Goal: Task Accomplishment & Management: Use online tool/utility

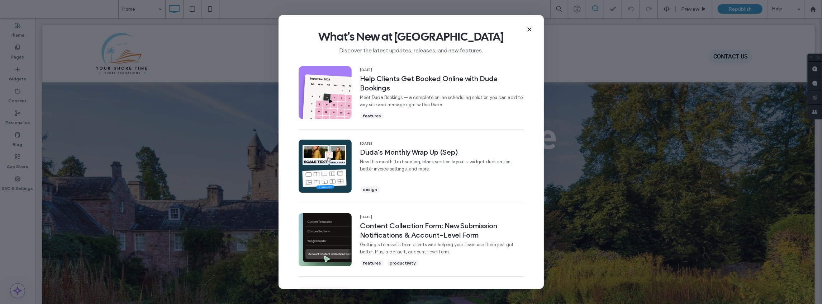
click at [531, 30] on icon at bounding box center [530, 30] width 6 height 6
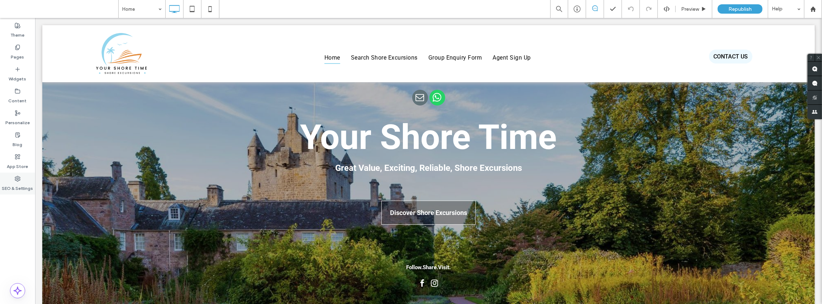
click at [18, 188] on label "SEO & Settings" at bounding box center [17, 186] width 31 height 10
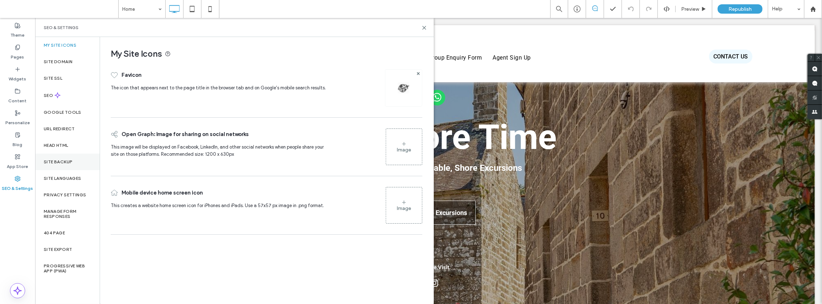
click at [54, 162] on label "Site Backup" at bounding box center [58, 161] width 29 height 5
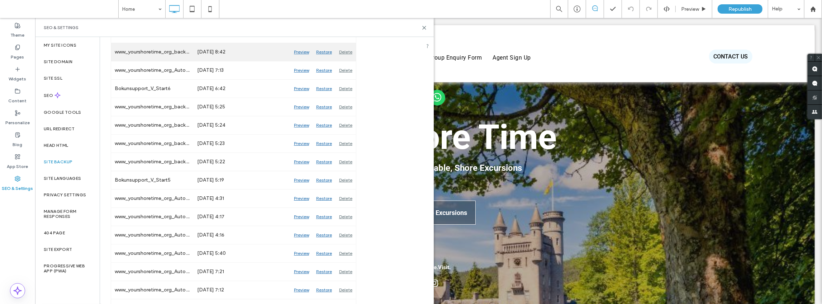
scroll to position [191, 0]
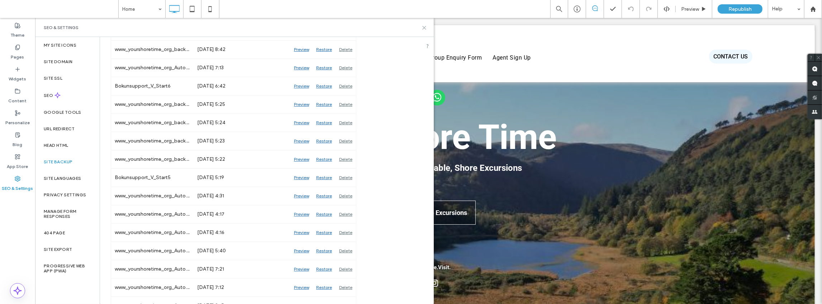
click at [425, 27] on icon at bounding box center [424, 27] width 5 height 5
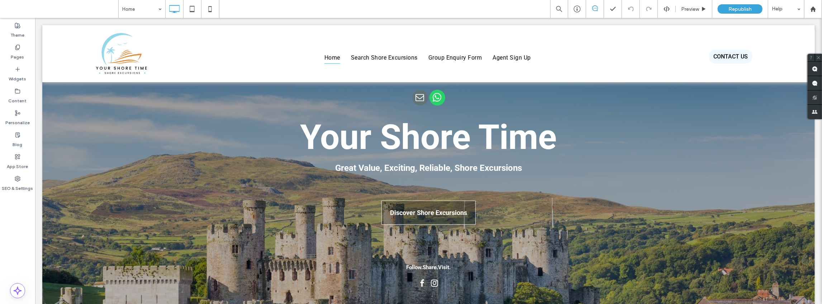
click at [387, 7] on div "Home Preview Republish Help" at bounding box center [470, 9] width 704 height 18
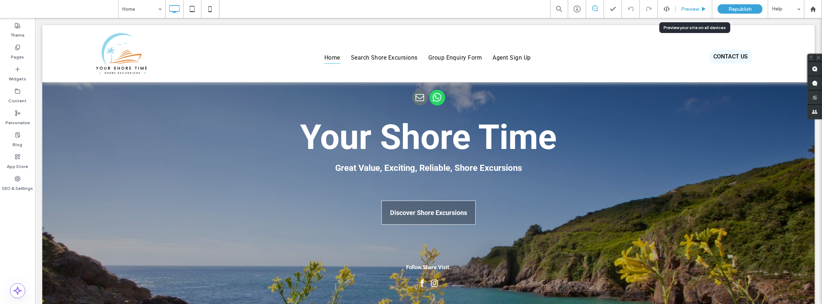
click at [697, 10] on span "Preview" at bounding box center [690, 9] width 18 height 6
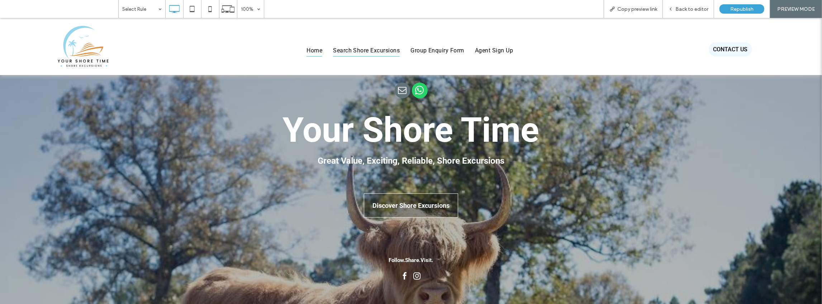
click at [369, 51] on span "Search Shore Excursions" at bounding box center [366, 50] width 67 height 12
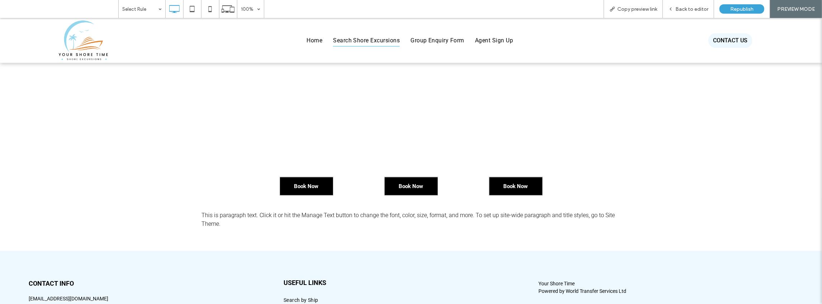
scroll to position [526, 0]
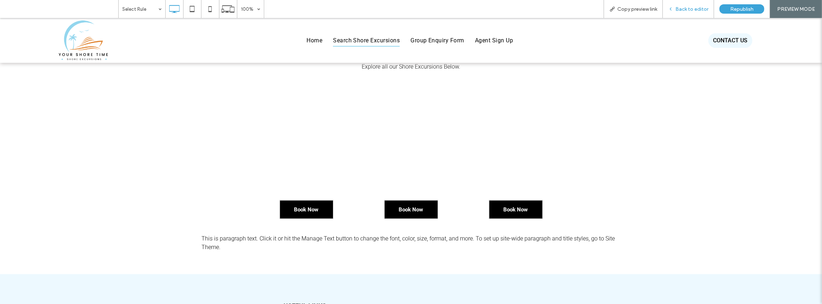
click at [696, 3] on div "Back to editor" at bounding box center [688, 9] width 51 height 18
click at [697, 8] on span "Back to editor" at bounding box center [692, 9] width 33 height 6
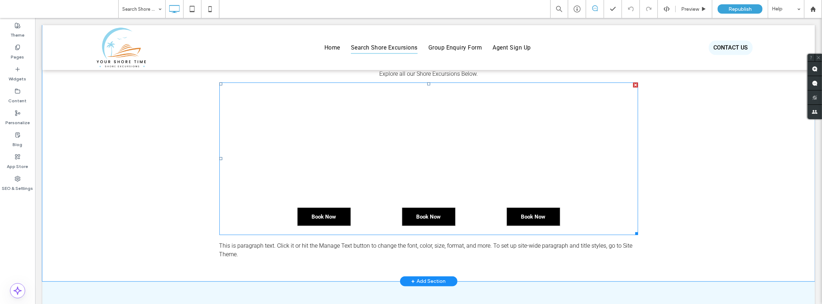
click at [399, 148] on span at bounding box center [428, 158] width 419 height 153
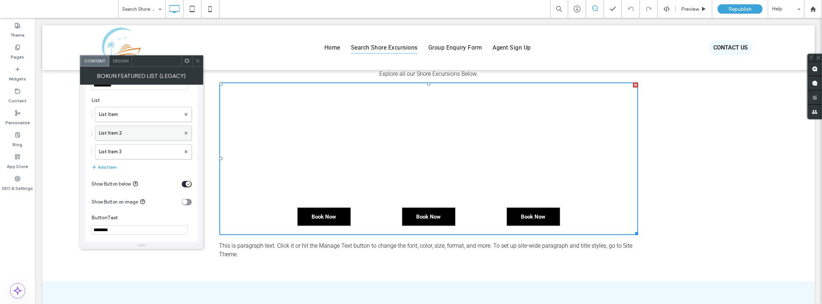
scroll to position [70, 0]
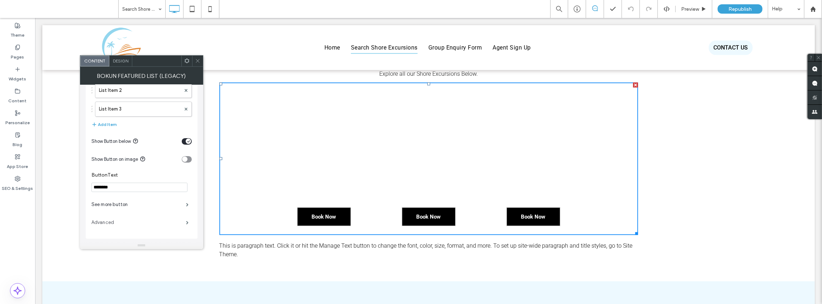
click at [111, 220] on label "Advanced" at bounding box center [138, 222] width 95 height 14
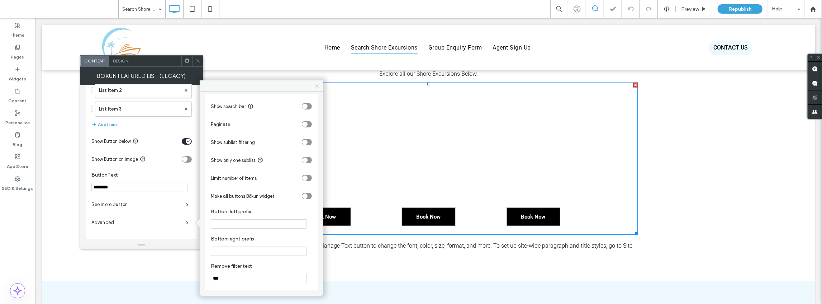
scroll to position [0, 0]
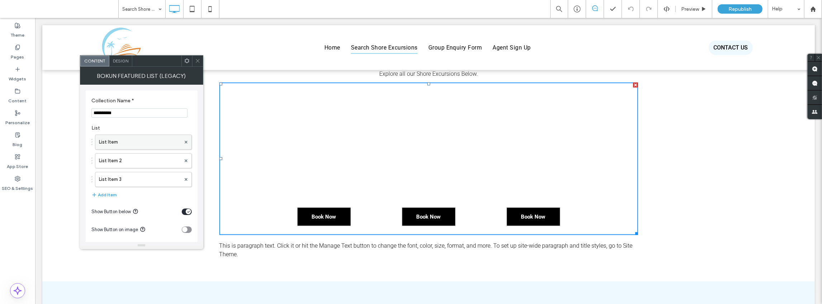
click at [109, 143] on label "List Item" at bounding box center [140, 142] width 82 height 14
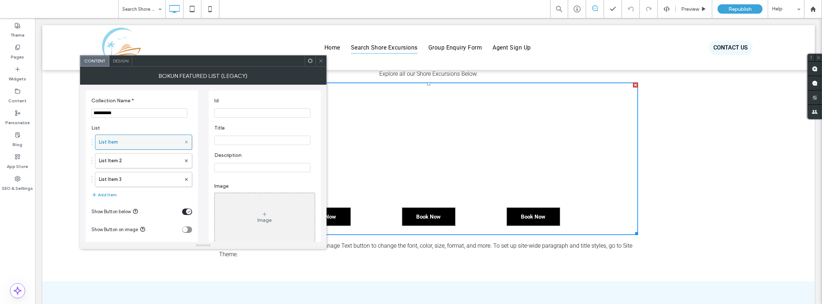
click at [187, 143] on icon at bounding box center [186, 142] width 3 height 3
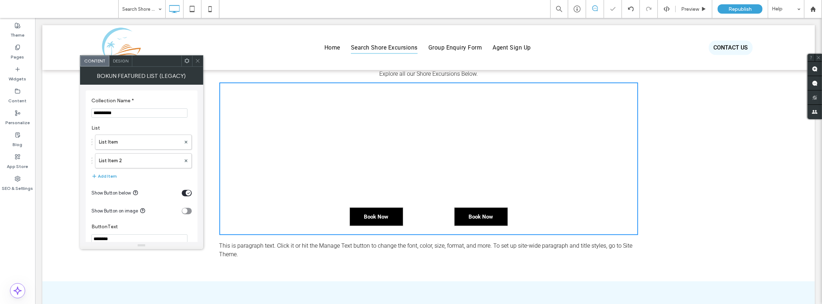
click at [187, 143] on use at bounding box center [186, 141] width 3 height 3
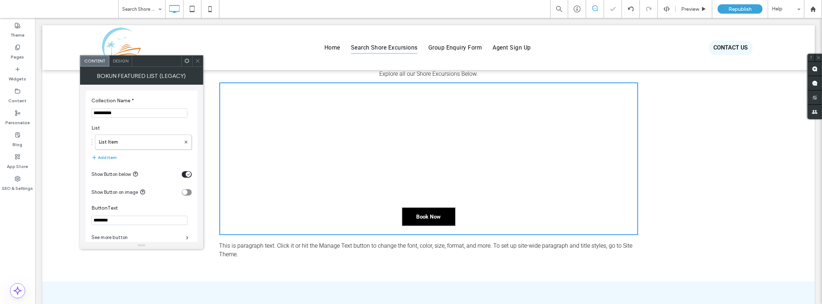
click at [187, 143] on use at bounding box center [186, 141] width 3 height 3
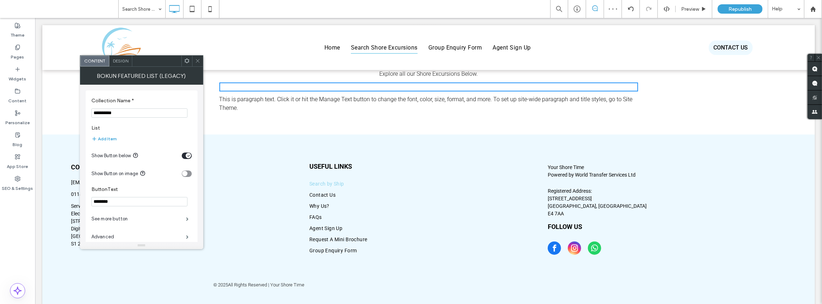
click at [188, 61] on icon at bounding box center [186, 60] width 5 height 5
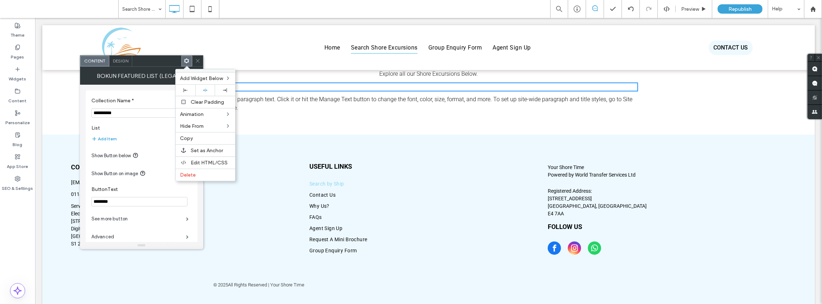
click at [118, 62] on span "Design" at bounding box center [120, 60] width 15 height 5
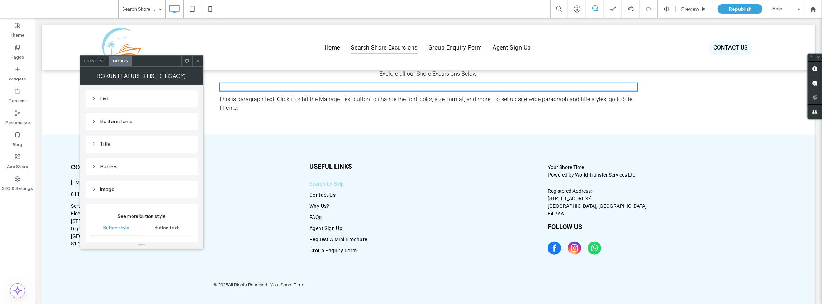
click at [93, 58] on span "Content" at bounding box center [94, 60] width 21 height 5
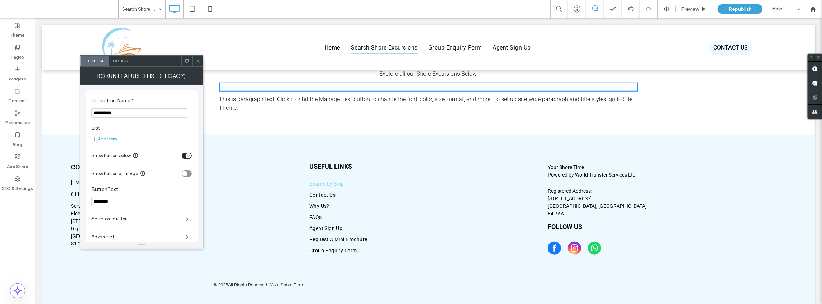
click at [147, 112] on input "**********" at bounding box center [139, 112] width 96 height 9
click at [17, 49] on icon at bounding box center [18, 47] width 6 height 6
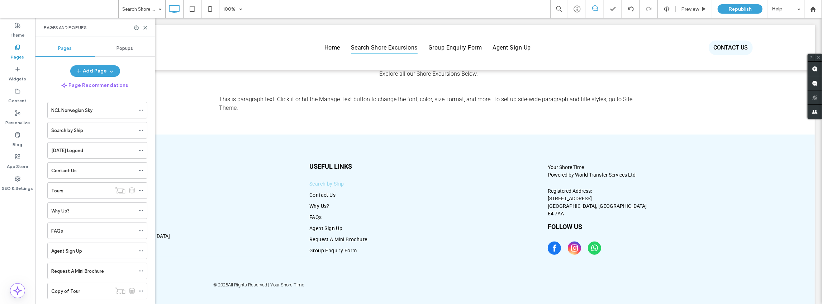
scroll to position [72, 0]
click at [107, 189] on div "Tours" at bounding box center [81, 190] width 60 height 8
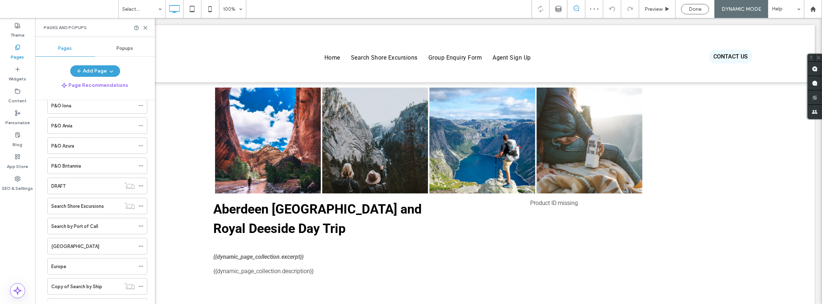
scroll to position [621, 0]
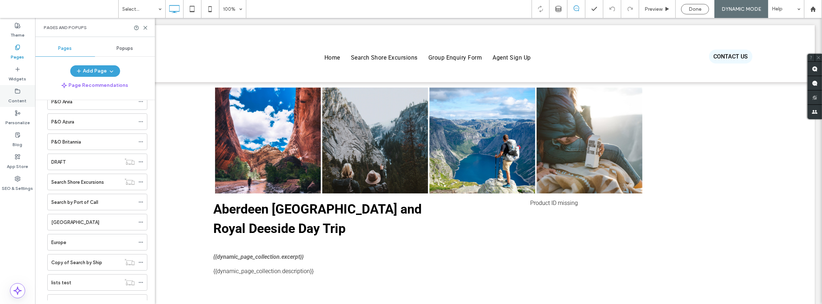
click at [14, 93] on div "Content" at bounding box center [17, 96] width 35 height 22
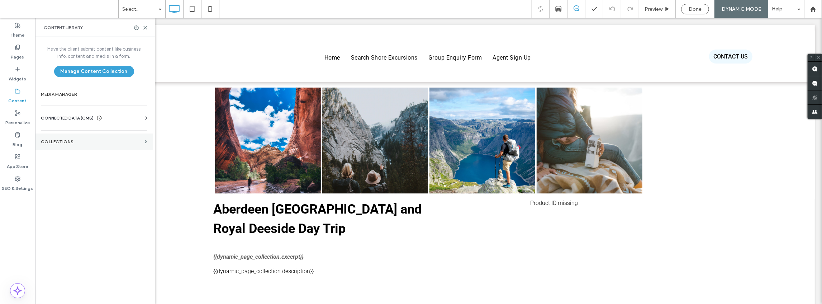
click at [65, 143] on label "Collections" at bounding box center [91, 141] width 101 height 5
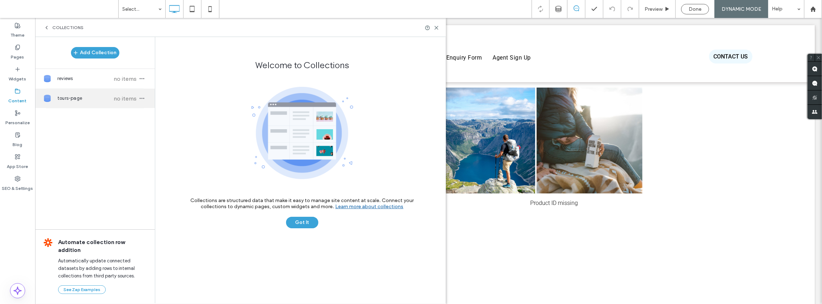
click at [68, 102] on div "tours-page no items" at bounding box center [95, 98] width 120 height 19
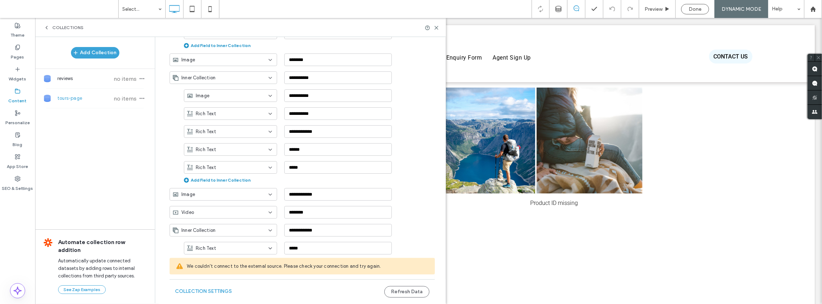
scroll to position [908, 0]
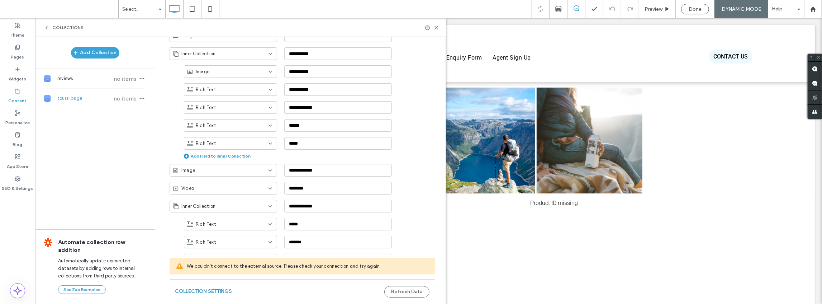
click at [211, 291] on button "Collection Settings" at bounding box center [203, 290] width 57 height 11
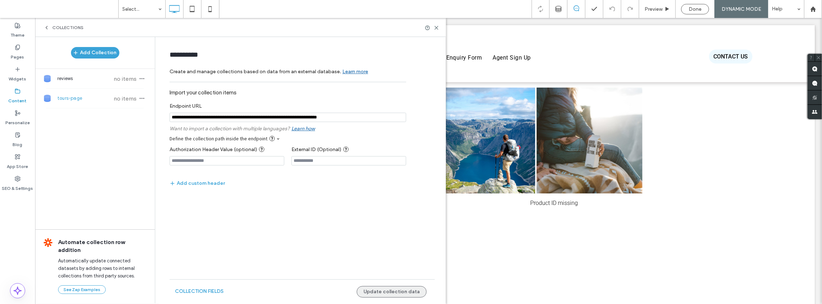
click at [399, 290] on button "Update collection data" at bounding box center [392, 291] width 70 height 11
click at [19, 179] on icon at bounding box center [18, 179] width 6 height 6
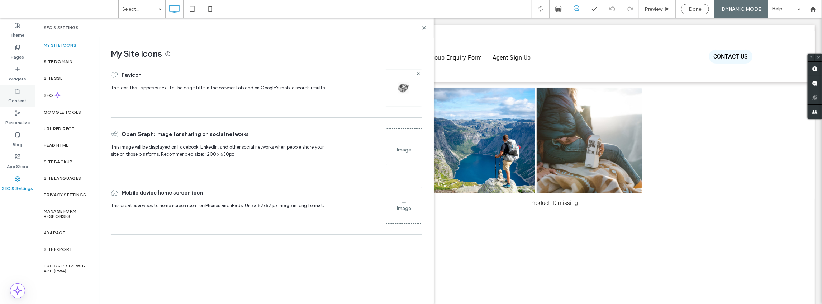
click at [16, 94] on label "Content" at bounding box center [18, 99] width 18 height 10
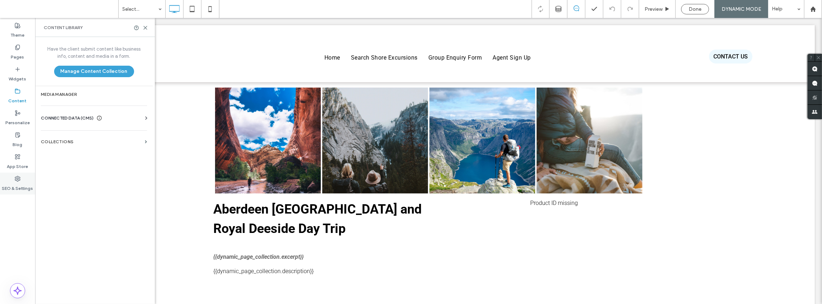
click at [15, 181] on icon at bounding box center [18, 179] width 6 height 6
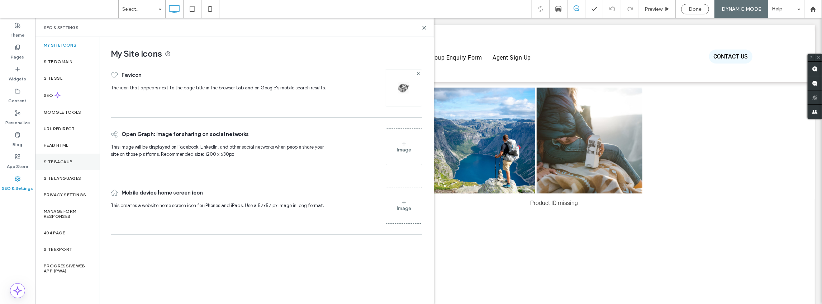
click at [62, 162] on label "Site Backup" at bounding box center [58, 161] width 29 height 5
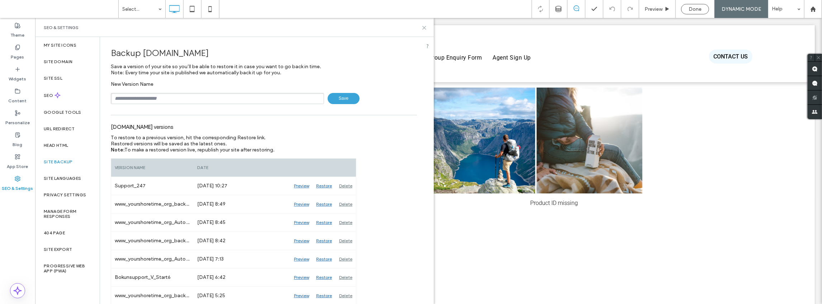
click at [425, 29] on icon at bounding box center [424, 27] width 5 height 5
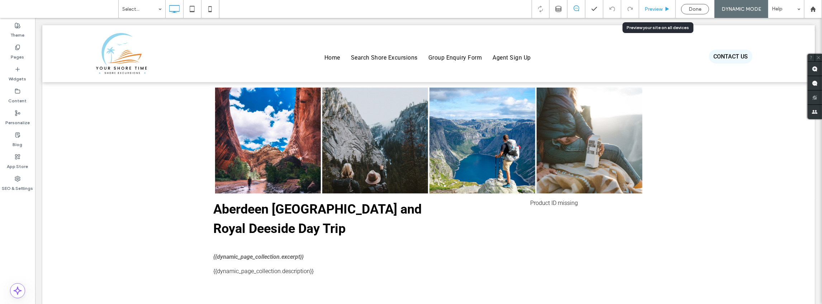
click at [653, 8] on span "Preview" at bounding box center [654, 9] width 18 height 6
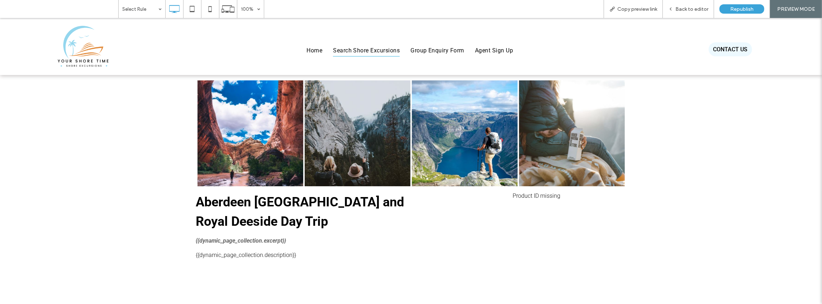
click at [350, 49] on span "Search Shore Excursions" at bounding box center [366, 50] width 67 height 12
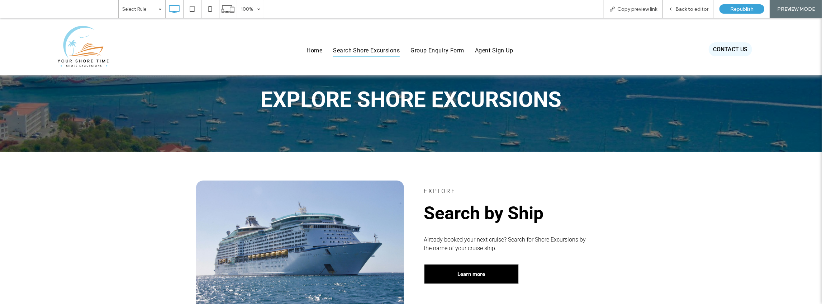
scroll to position [95, 0]
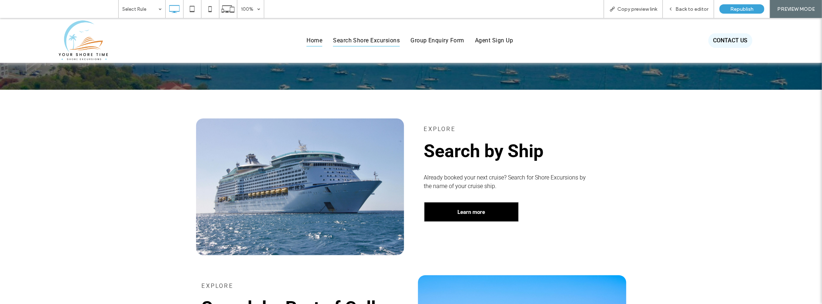
click at [311, 39] on span "Home" at bounding box center [315, 40] width 16 height 12
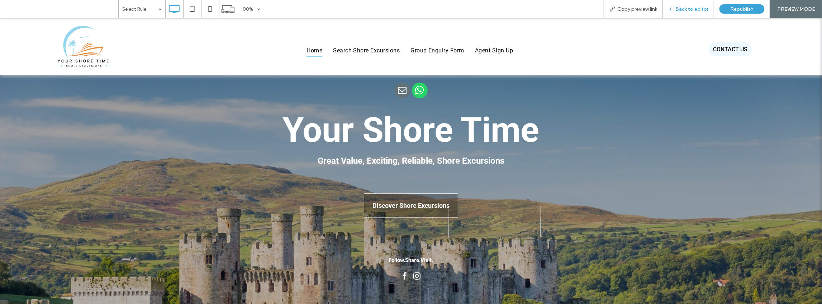
click at [699, 11] on span "Back to editor" at bounding box center [692, 9] width 33 height 6
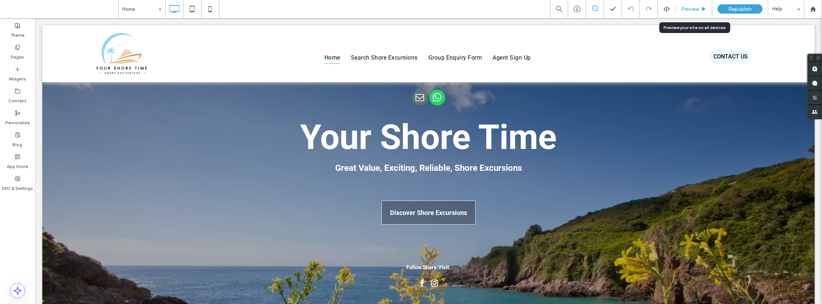
click at [695, 8] on span "Preview" at bounding box center [690, 9] width 18 height 6
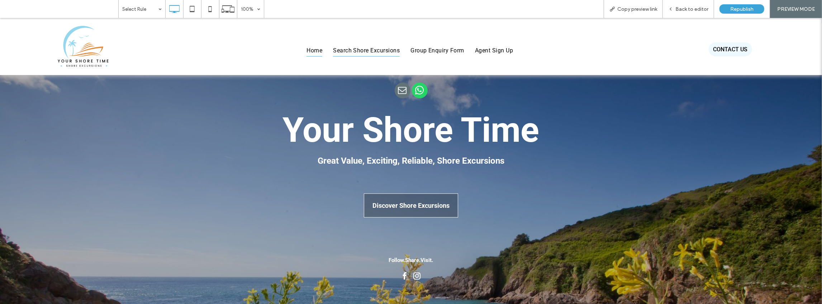
click at [380, 51] on span "Search Shore Excursions" at bounding box center [366, 50] width 67 height 12
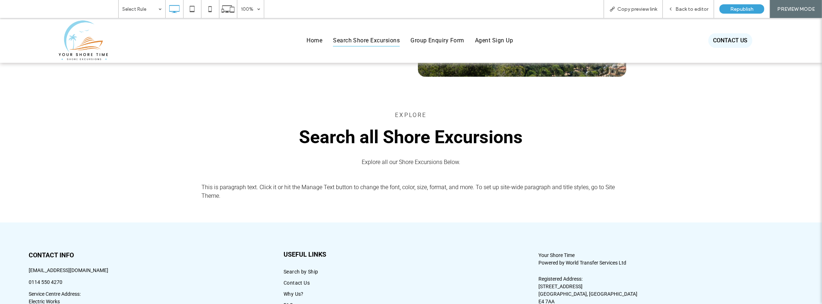
scroll to position [526, 0]
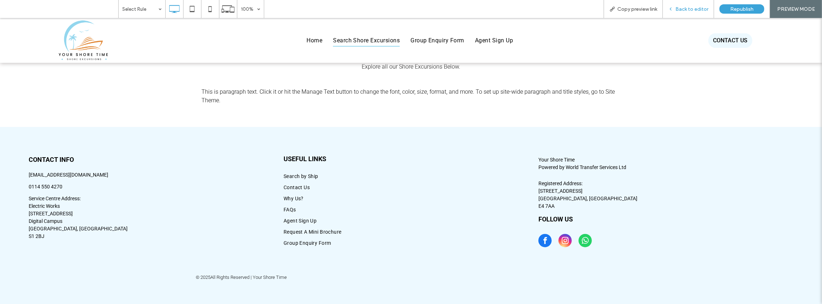
click at [697, 9] on span "Back to editor" at bounding box center [692, 9] width 33 height 6
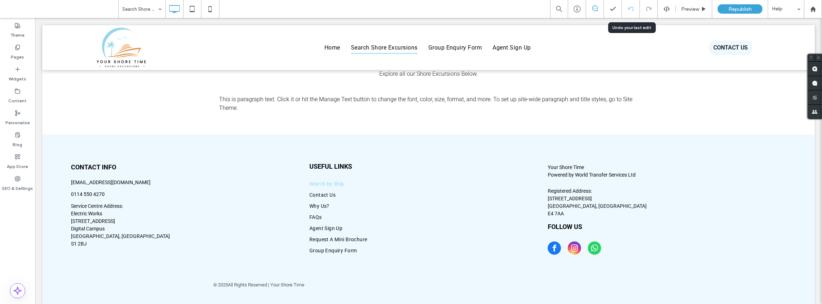
click at [632, 8] on icon at bounding box center [631, 9] width 6 height 6
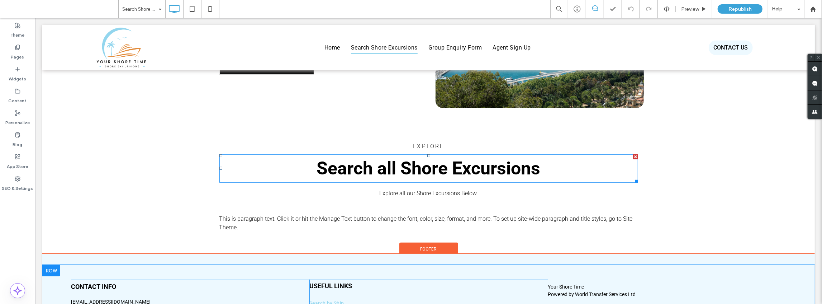
scroll to position [430, 0]
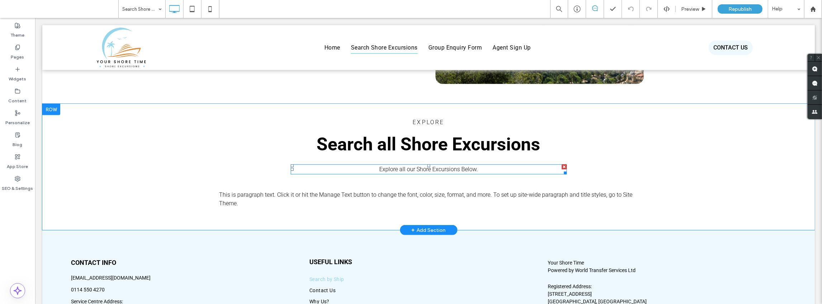
click at [443, 169] on span "Explore all our Shore Excursions Below." at bounding box center [428, 169] width 99 height 7
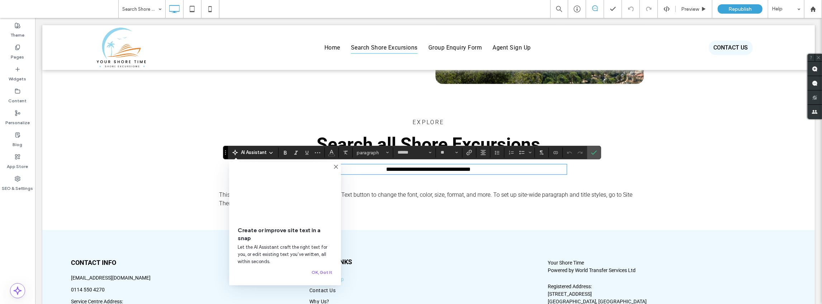
click at [160, 143] on div "**********" at bounding box center [428, 167] width 773 height 126
click at [618, 123] on div "**********" at bounding box center [428, 167] width 430 height 100
click at [595, 152] on icon "Confirm" at bounding box center [594, 153] width 6 height 6
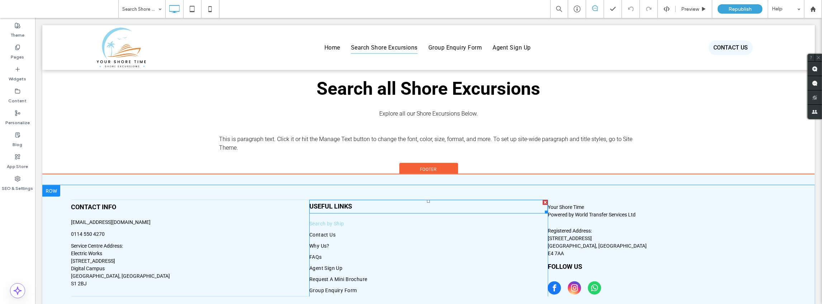
scroll to position [454, 0]
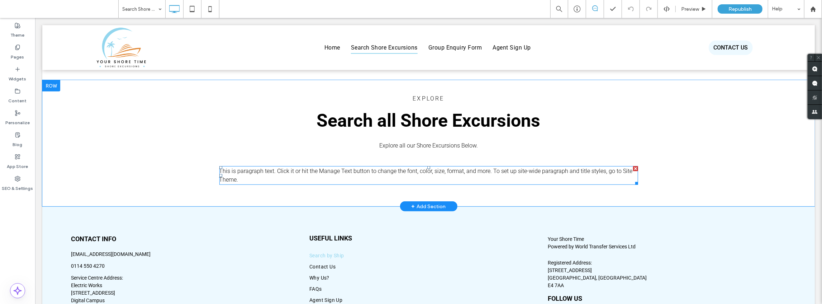
click at [483, 170] on span "This is paragraph text. Click it or hit the Manage Text button to change the fo…" at bounding box center [425, 174] width 413 height 15
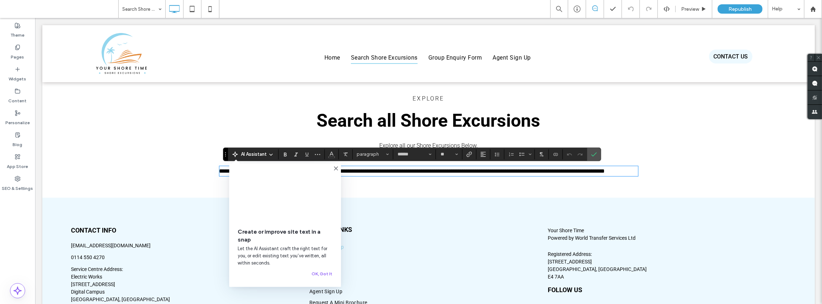
click at [335, 169] on icon at bounding box center [336, 168] width 6 height 6
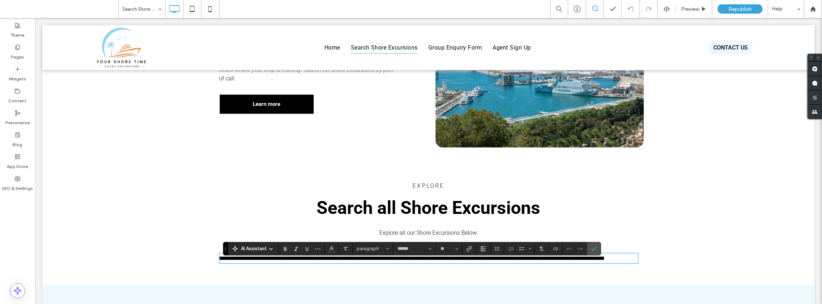
scroll to position [359, 0]
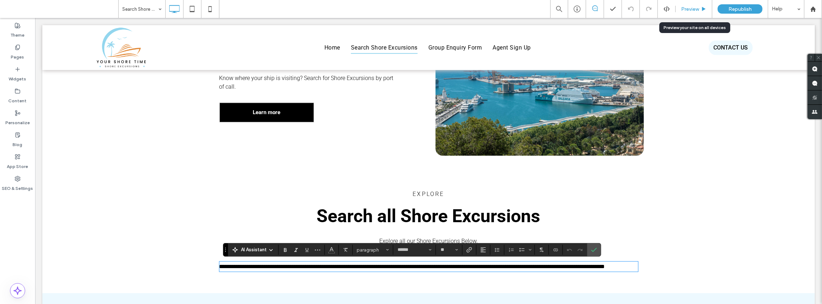
click at [690, 10] on span "Preview" at bounding box center [690, 9] width 18 height 6
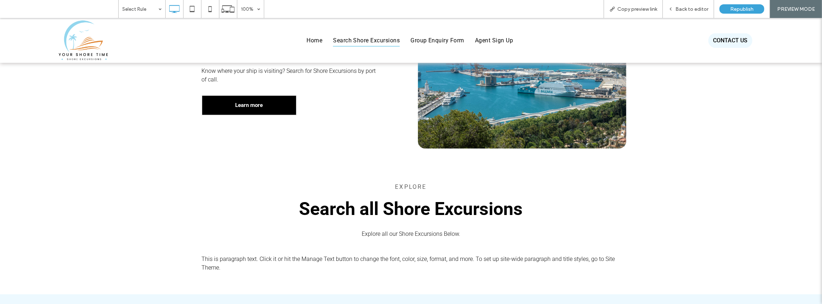
click at [690, 10] on span "Back to editor" at bounding box center [692, 9] width 33 height 6
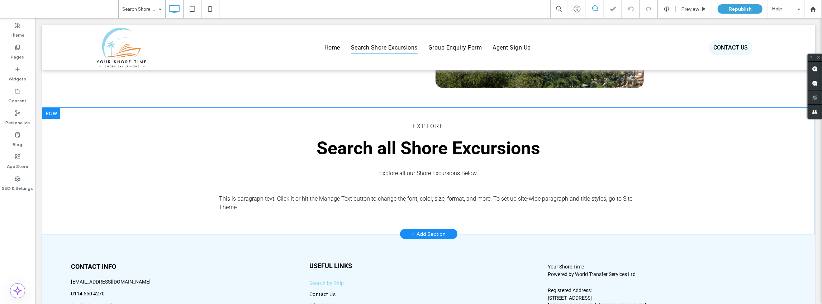
scroll to position [430, 0]
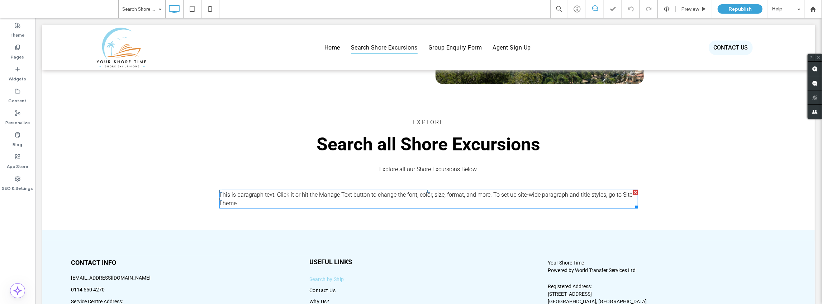
click at [293, 200] on p "This is paragraph text. Click it or hit the Manage Text button to change the fo…" at bounding box center [428, 198] width 419 height 17
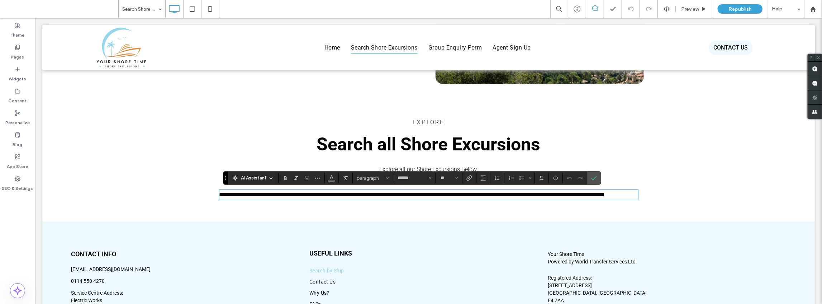
click at [128, 202] on div "**********" at bounding box center [428, 163] width 773 height 118
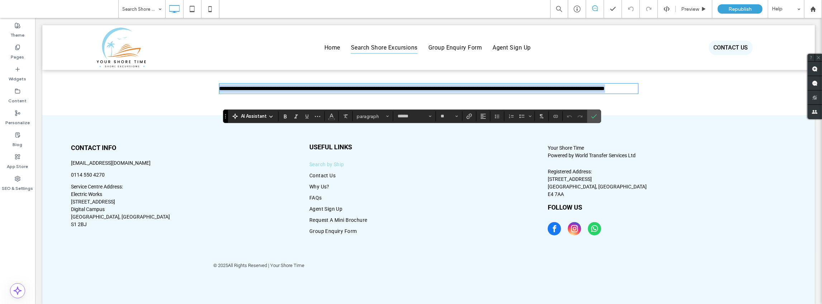
scroll to position [472, 0]
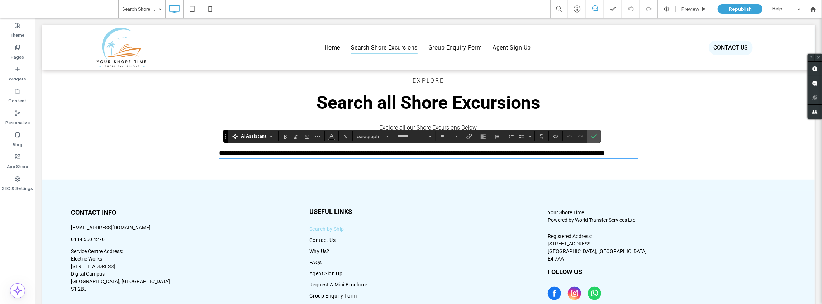
click at [155, 151] on div "**********" at bounding box center [428, 121] width 773 height 118
click at [596, 136] on label "Confirm" at bounding box center [594, 136] width 11 height 13
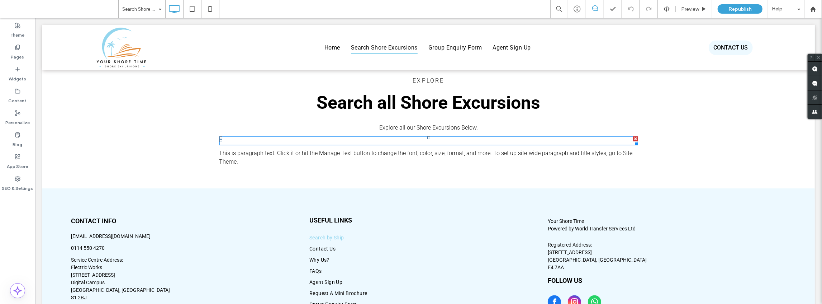
click at [478, 138] on span at bounding box center [428, 140] width 419 height 9
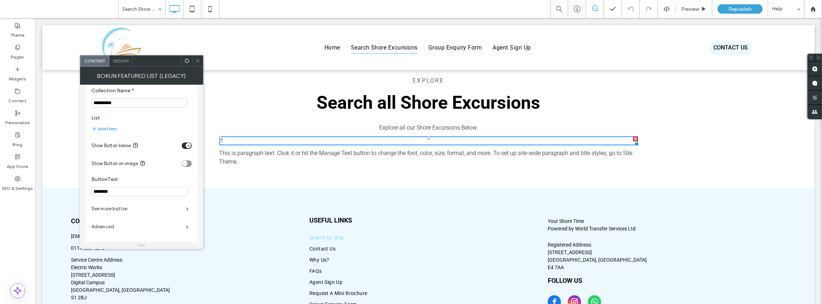
scroll to position [15, 0]
click at [104, 222] on label "Advanced" at bounding box center [138, 222] width 95 height 14
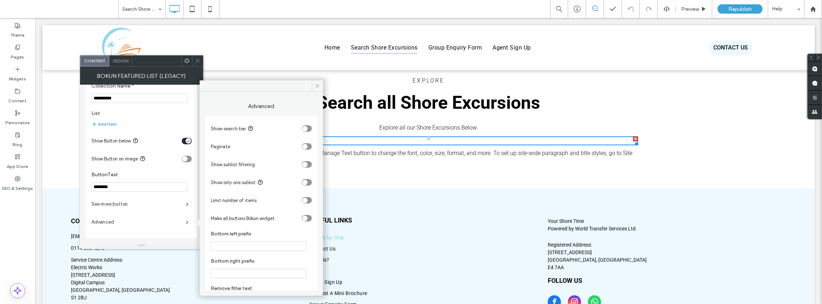
scroll to position [23, 0]
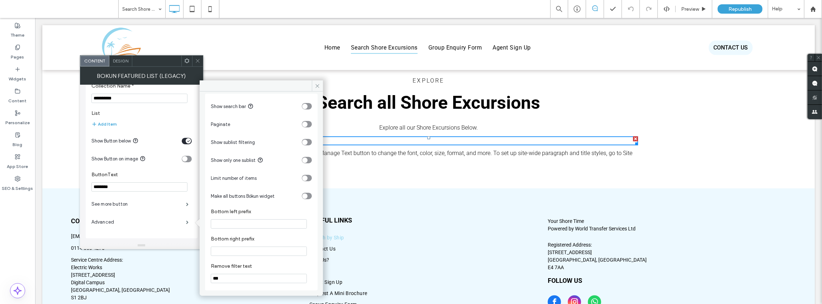
click at [306, 195] on div "toggle" at bounding box center [307, 196] width 10 height 6
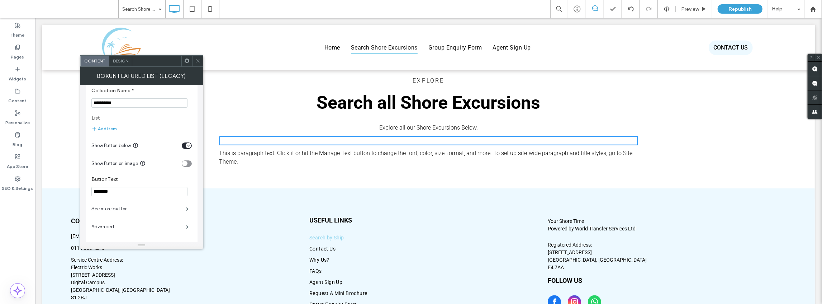
scroll to position [15, 0]
click at [108, 221] on label "Advanced" at bounding box center [138, 222] width 95 height 14
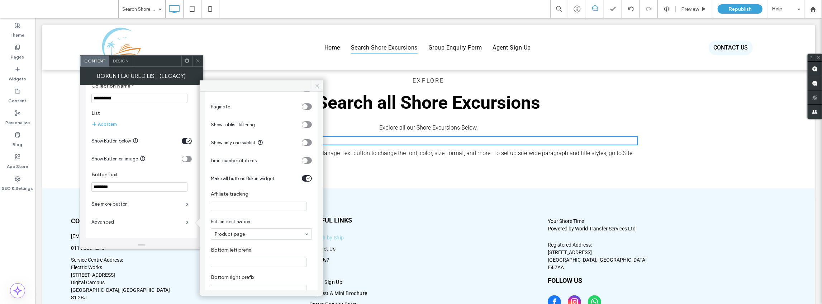
scroll to position [32, 0]
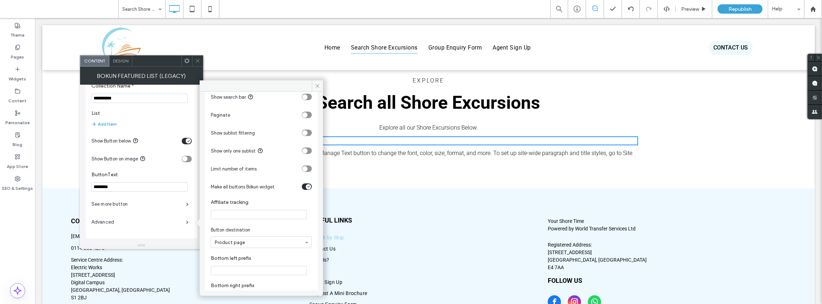
click at [305, 150] on div "toggle" at bounding box center [307, 150] width 10 height 6
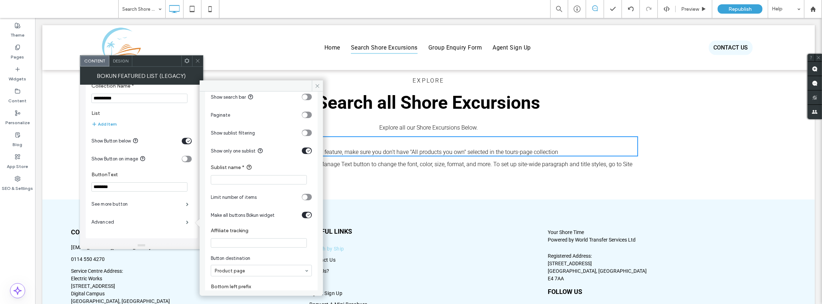
click at [198, 60] on icon at bounding box center [197, 60] width 5 height 5
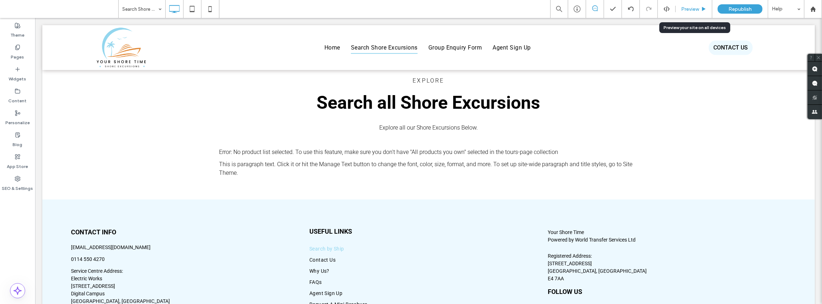
click at [690, 8] on span "Preview" at bounding box center [690, 9] width 18 height 6
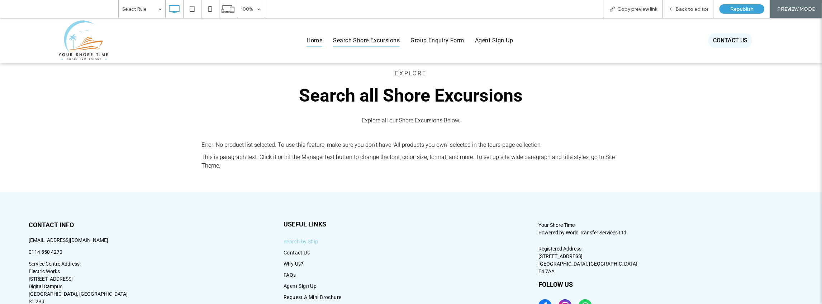
click at [311, 39] on span "Home" at bounding box center [315, 40] width 16 height 12
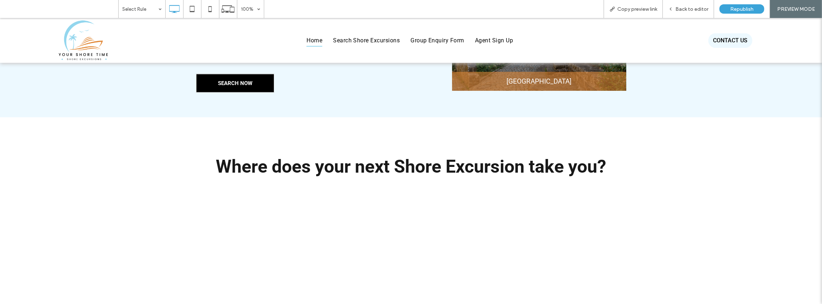
scroll to position [717, 0]
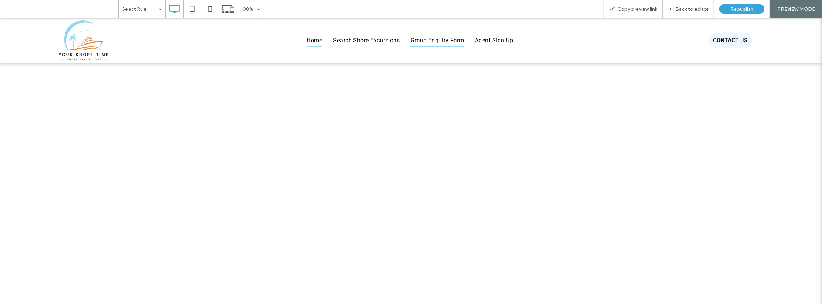
click at [435, 39] on span "Group Enquiry Form" at bounding box center [438, 40] width 54 height 12
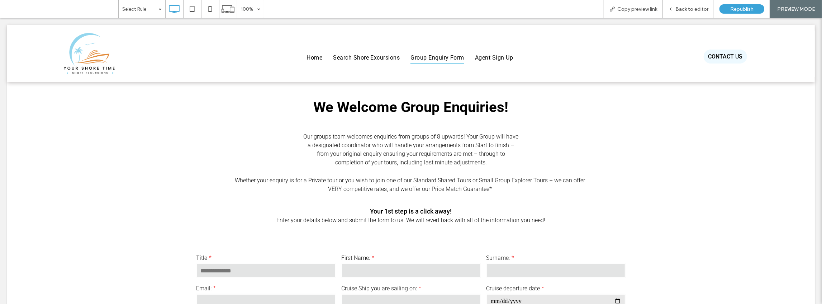
scroll to position [0, 0]
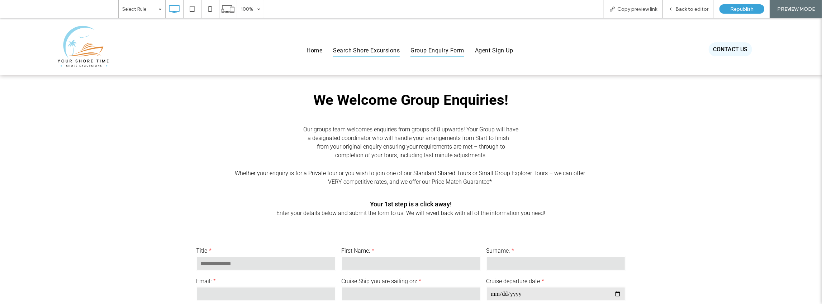
click at [360, 51] on span "Search Shore Excursions" at bounding box center [366, 50] width 67 height 12
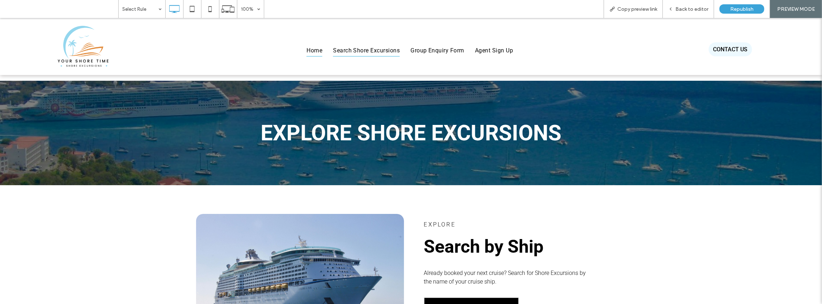
click at [310, 49] on span "Home" at bounding box center [315, 50] width 16 height 12
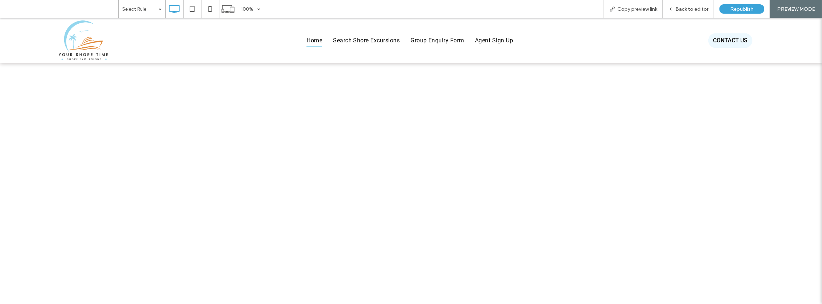
scroll to position [597, 0]
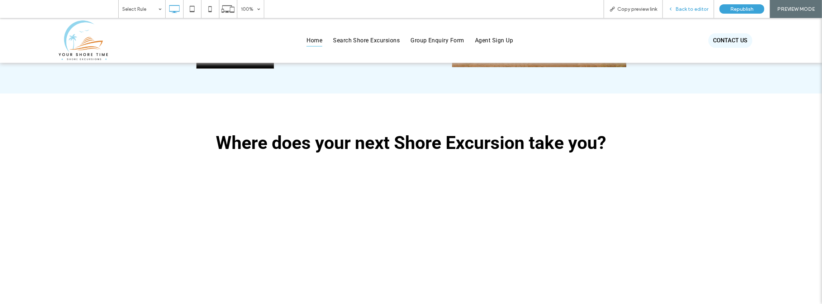
click at [705, 9] on span "Back to editor" at bounding box center [692, 9] width 33 height 6
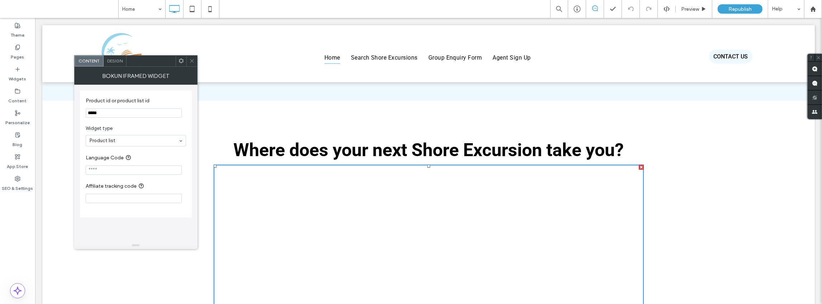
click at [192, 60] on icon at bounding box center [191, 60] width 5 height 5
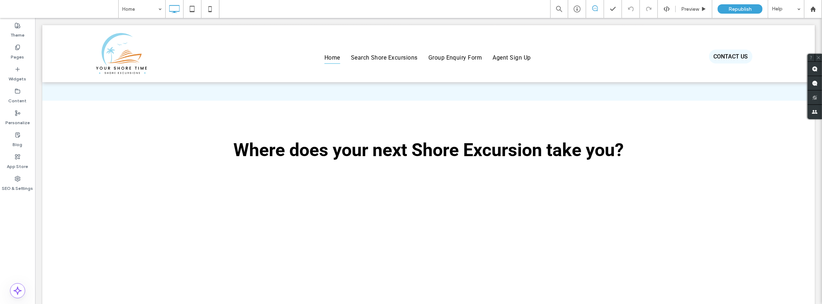
click at [11, 240] on div "Theme Pages Widgets Content Personalize Blog App Store SEO & Settings" at bounding box center [17, 161] width 35 height 286
click at [18, 90] on icon at bounding box center [18, 91] width 6 height 6
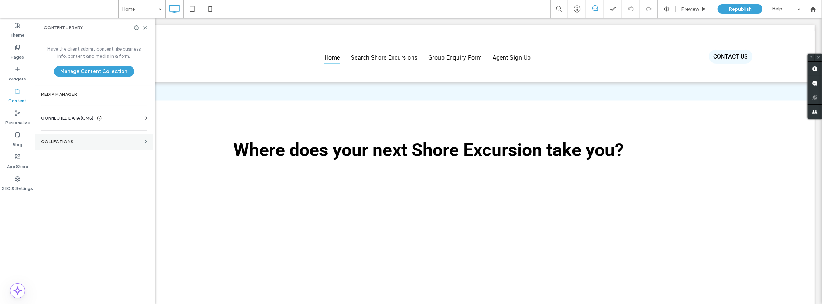
click at [60, 137] on section "Collections" at bounding box center [94, 141] width 118 height 16
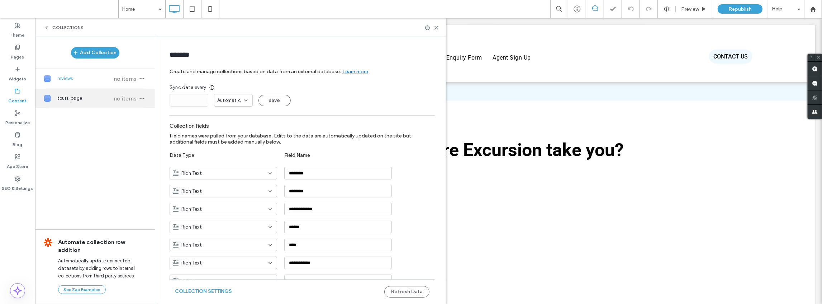
click at [120, 99] on span "no items" at bounding box center [125, 98] width 25 height 7
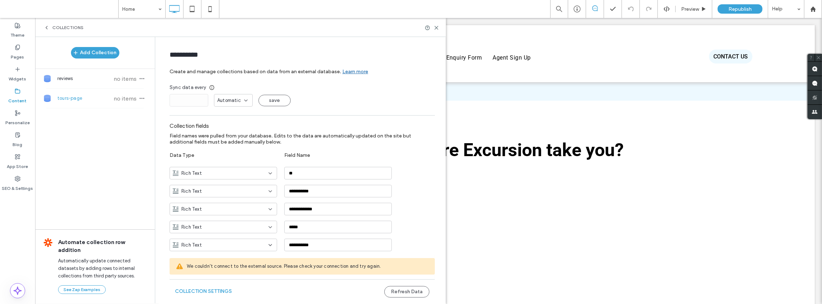
type input "**********"
click at [272, 267] on span "We couldn't connect to the external source. Please check your connection and tr…" at bounding box center [308, 265] width 242 height 7
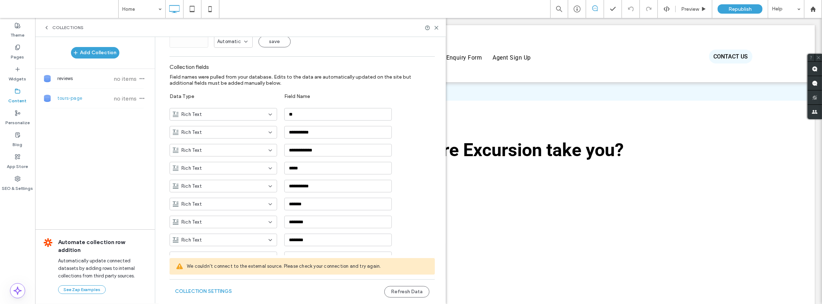
scroll to position [24, 0]
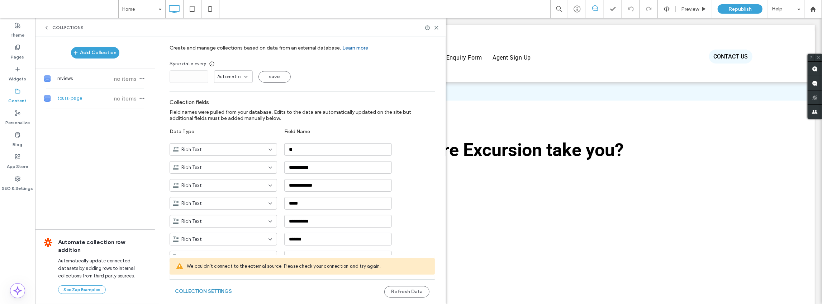
click at [211, 293] on button "Collection Settings" at bounding box center [203, 290] width 57 height 11
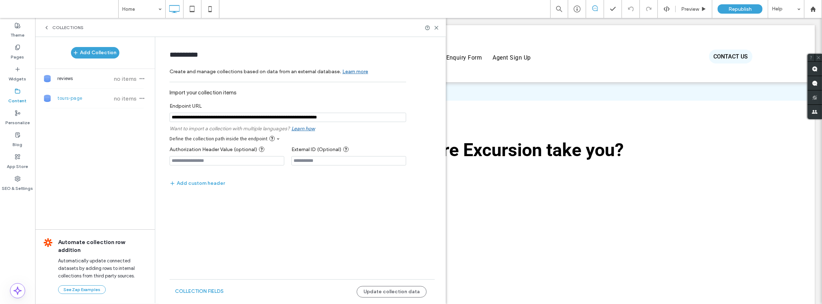
click at [197, 118] on input "notEmpty" at bounding box center [288, 117] width 237 height 9
type input "**********"
click at [380, 234] on form "**********" at bounding box center [302, 140] width 287 height 192
click at [394, 290] on button "Update collection data" at bounding box center [392, 291] width 70 height 11
click at [369, 119] on input "notEmpty" at bounding box center [288, 117] width 237 height 9
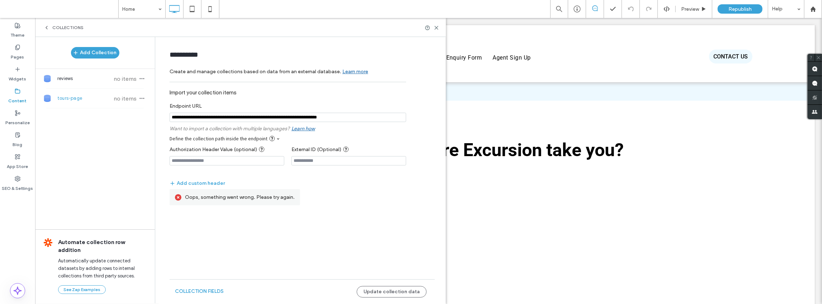
click at [311, 128] on link "Learn how" at bounding box center [304, 127] width 24 height 14
click at [221, 196] on label "Oops, something went wrong. Please try again." at bounding box center [240, 197] width 110 height 6
click at [20, 178] on div "SEO & Settings" at bounding box center [17, 183] width 35 height 22
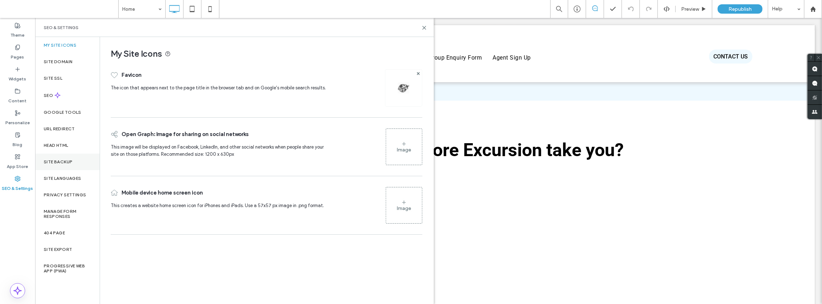
click at [62, 162] on label "Site Backup" at bounding box center [58, 161] width 29 height 5
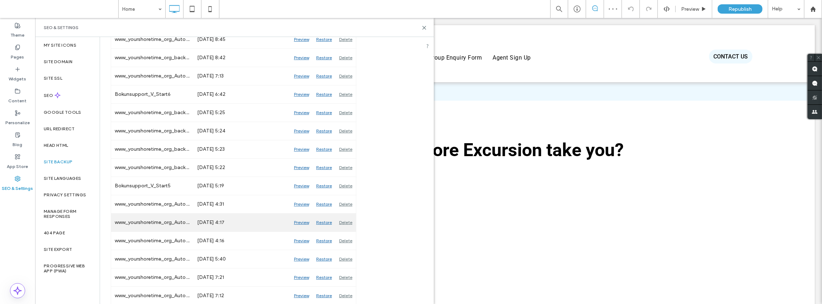
scroll to position [191, 0]
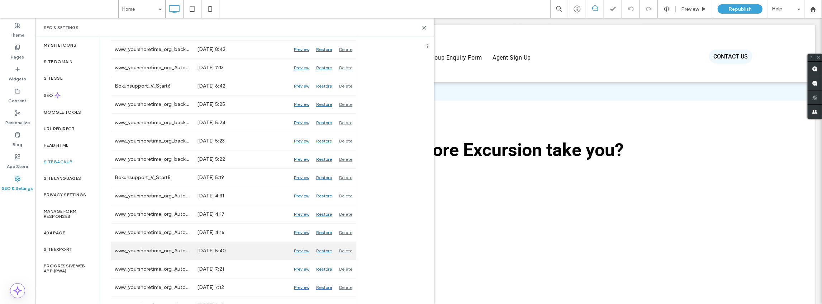
click at [300, 248] on div "Preview" at bounding box center [301, 251] width 22 height 18
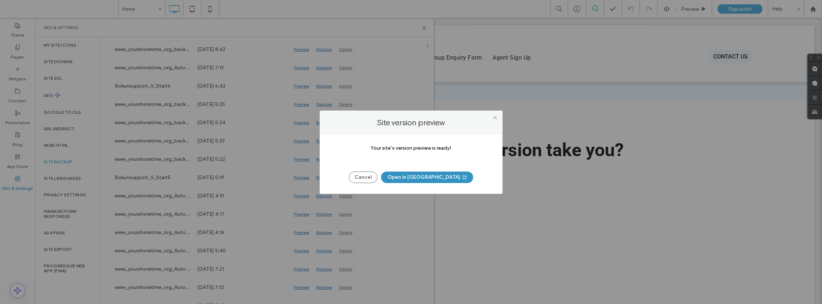
click at [404, 178] on button "Open in New Tab" at bounding box center [427, 176] width 92 height 11
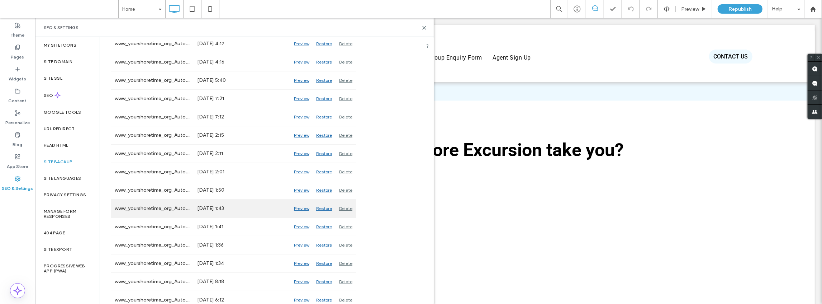
scroll to position [335, 0]
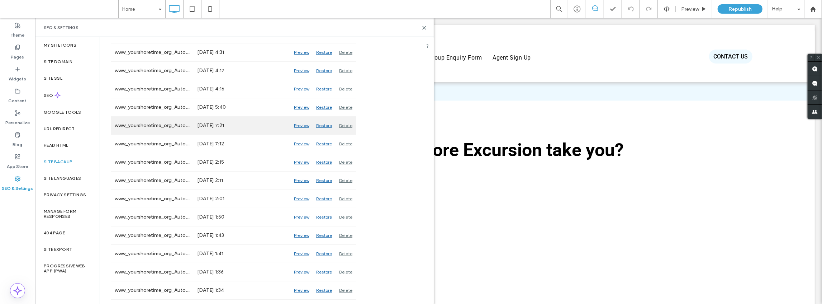
click at [299, 122] on div "Preview" at bounding box center [301, 126] width 22 height 18
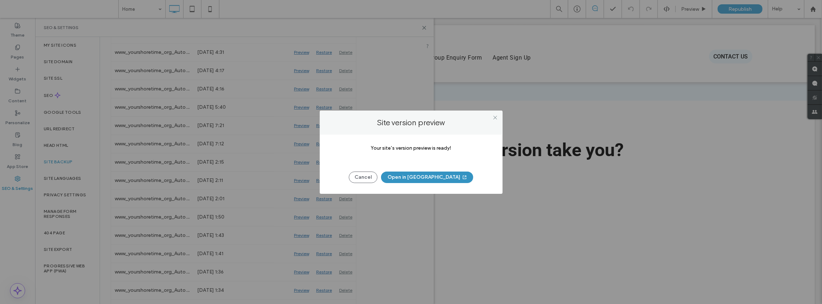
click at [414, 177] on button "Open in New Tab" at bounding box center [427, 176] width 92 height 11
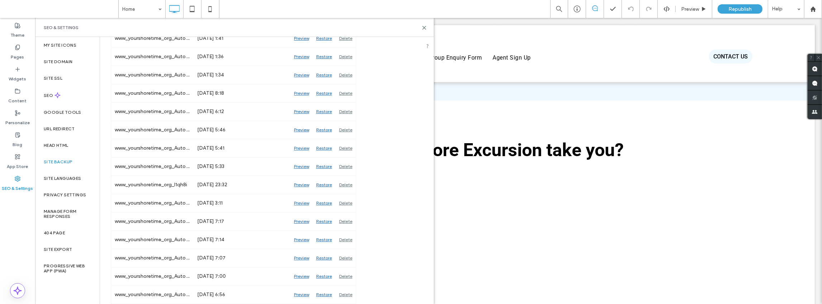
scroll to position [406, 0]
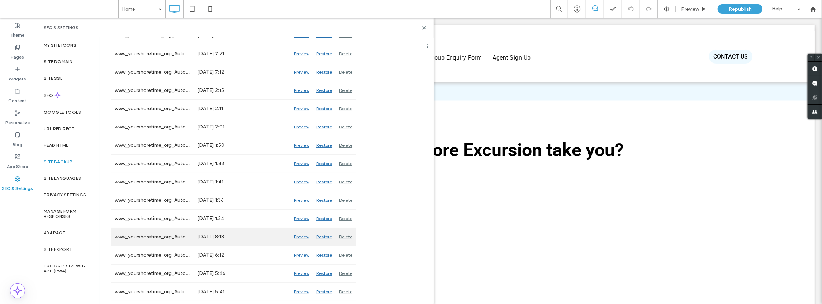
click at [302, 231] on div "Preview" at bounding box center [301, 237] width 22 height 18
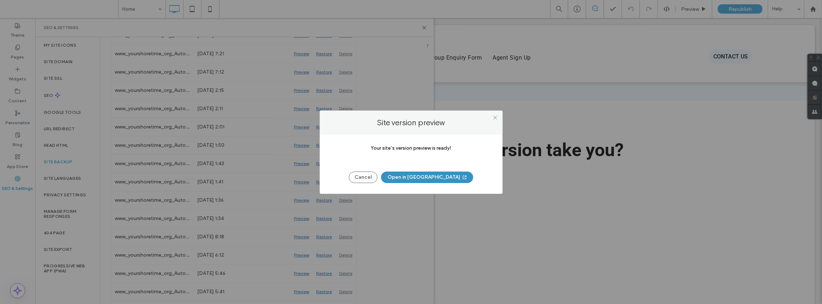
click at [441, 175] on button "Open in New Tab" at bounding box center [427, 176] width 92 height 11
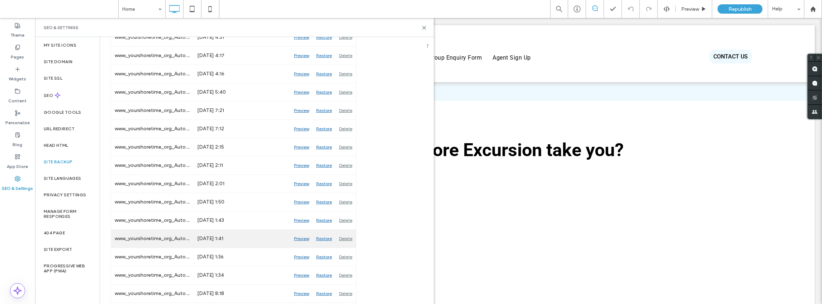
scroll to position [287, 0]
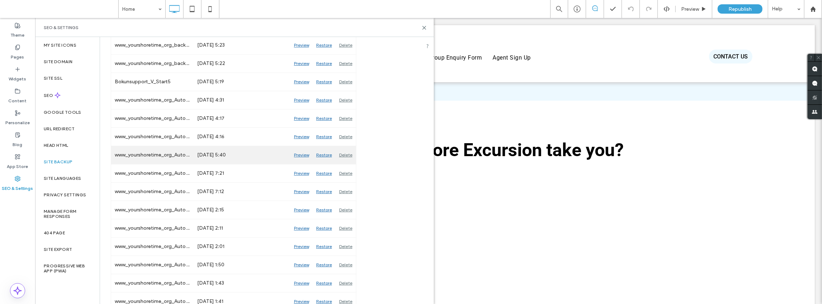
click at [325, 152] on div "Restore" at bounding box center [324, 155] width 23 height 18
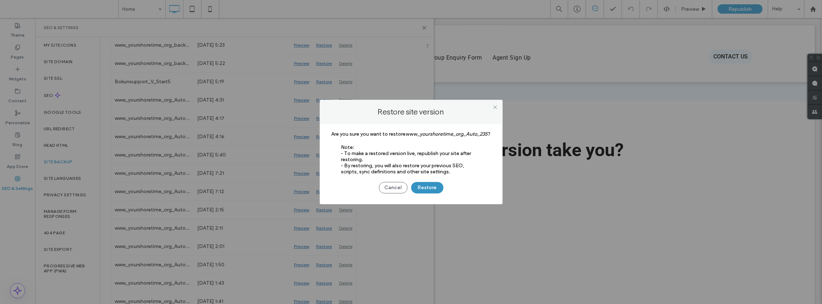
click at [436, 189] on button "Restore" at bounding box center [427, 187] width 32 height 11
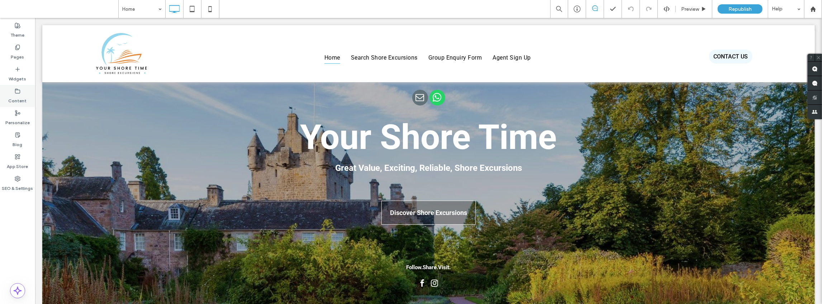
click at [15, 91] on use at bounding box center [17, 91] width 5 height 4
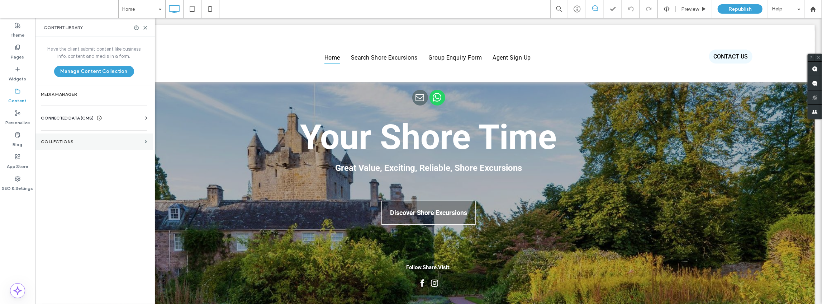
click at [67, 139] on label "Collections" at bounding box center [91, 141] width 101 height 5
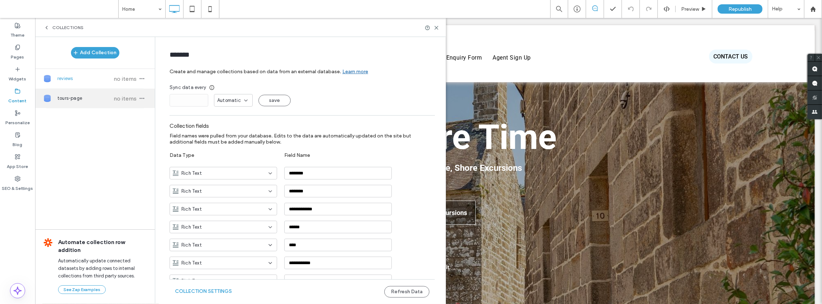
click at [126, 98] on span "no items" at bounding box center [125, 98] width 25 height 7
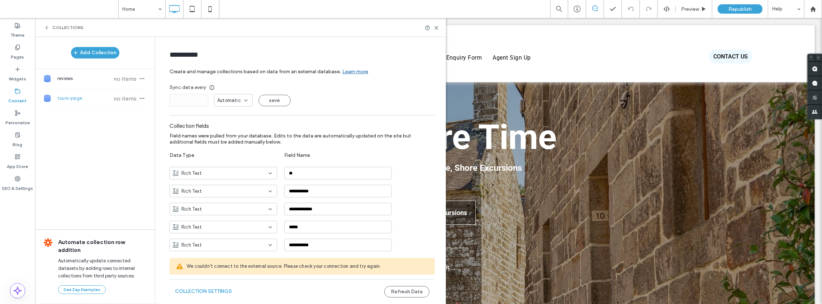
type input "**********"
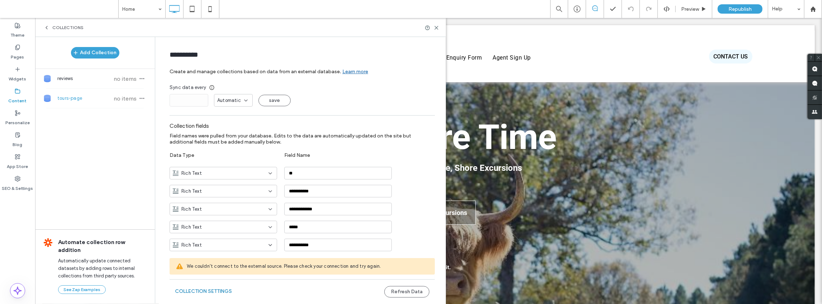
click at [195, 290] on button "Collection Settings" at bounding box center [203, 290] width 57 height 11
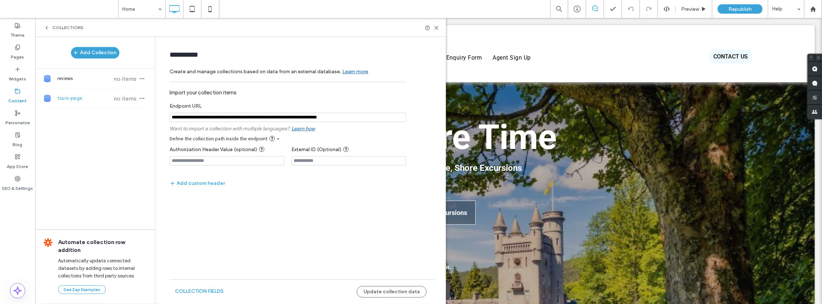
click at [198, 118] on input "notEmpty" at bounding box center [288, 117] width 237 height 9
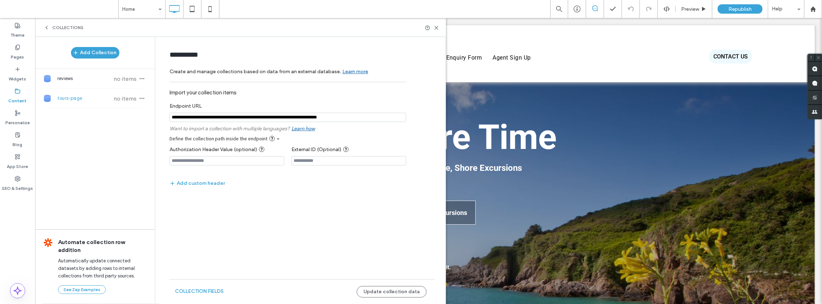
type input "**********"
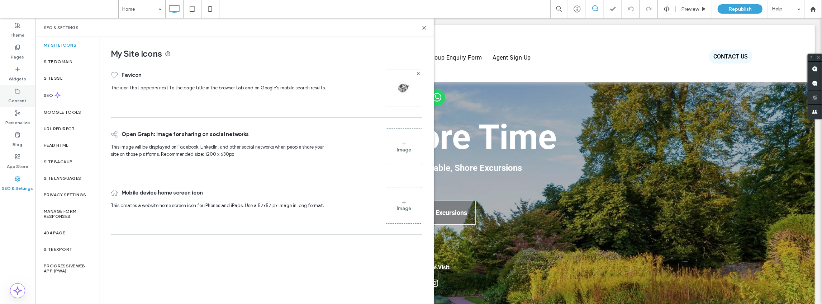
click at [15, 90] on use at bounding box center [17, 91] width 5 height 4
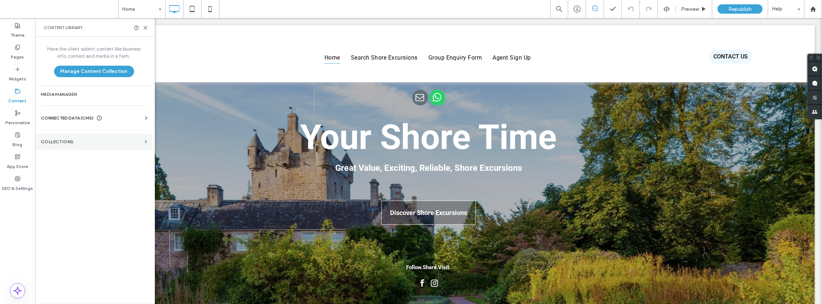
click at [67, 139] on label "Collections" at bounding box center [91, 141] width 101 height 5
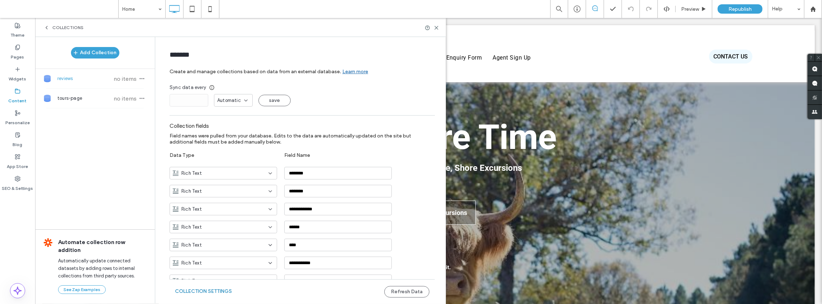
click at [215, 292] on button "Collection Settings" at bounding box center [203, 290] width 57 height 11
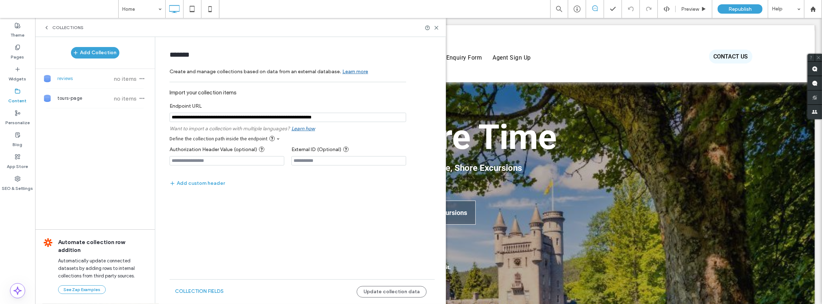
click at [198, 118] on input "notEmpty" at bounding box center [288, 117] width 237 height 9
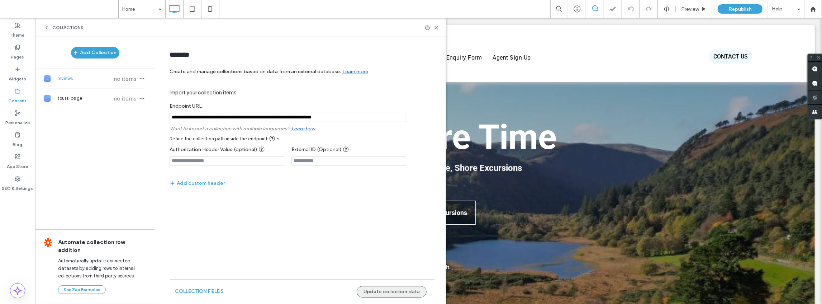
click at [397, 292] on button "Update collection data" at bounding box center [392, 291] width 70 height 11
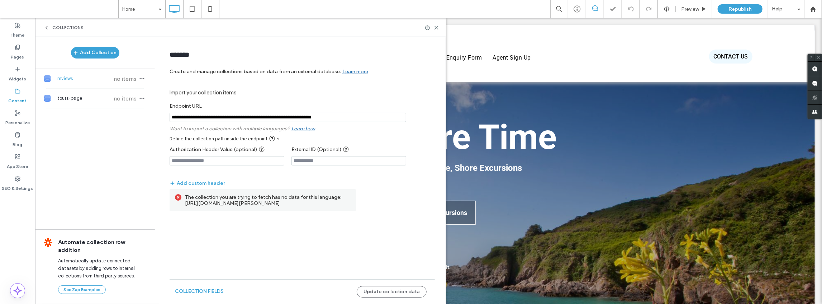
click at [344, 117] on input "notEmpty" at bounding box center [288, 117] width 237 height 9
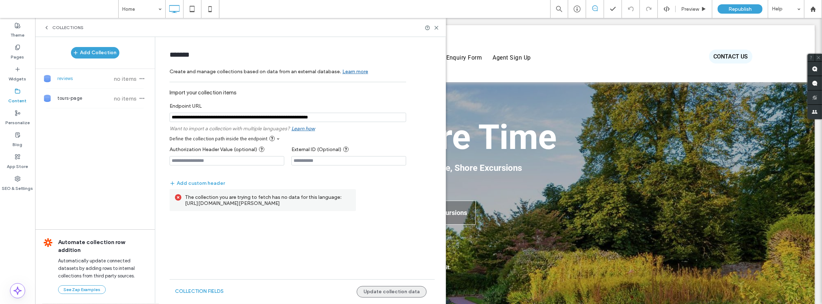
click at [402, 291] on button "Update collection data" at bounding box center [392, 291] width 70 height 11
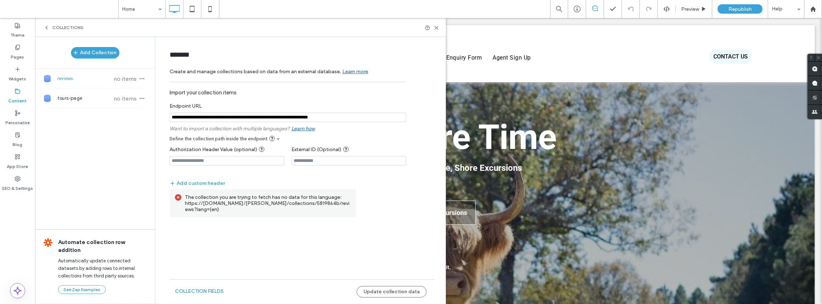
click at [366, 117] on input "notEmpty" at bounding box center [288, 117] width 237 height 9
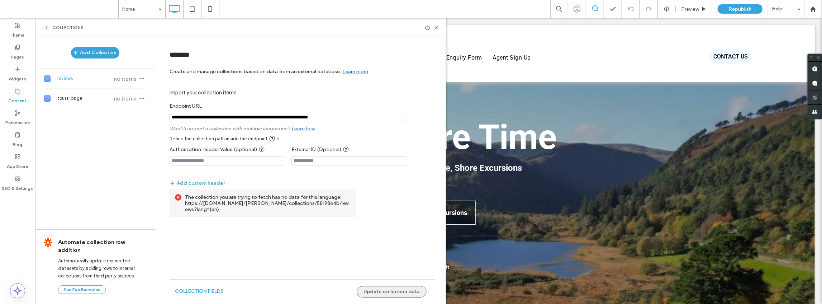
click at [373, 290] on button "Update collection data" at bounding box center [392, 291] width 70 height 11
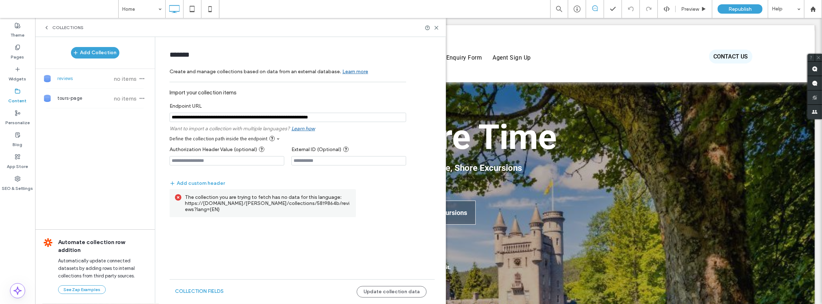
click at [346, 117] on input "notEmpty" at bounding box center [288, 117] width 237 height 9
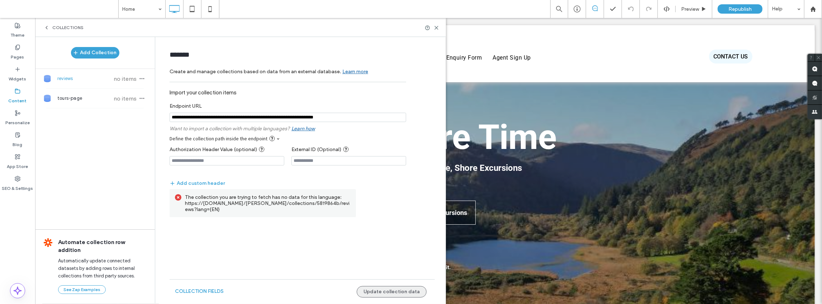
click at [385, 293] on button "Update collection data" at bounding box center [392, 291] width 70 height 11
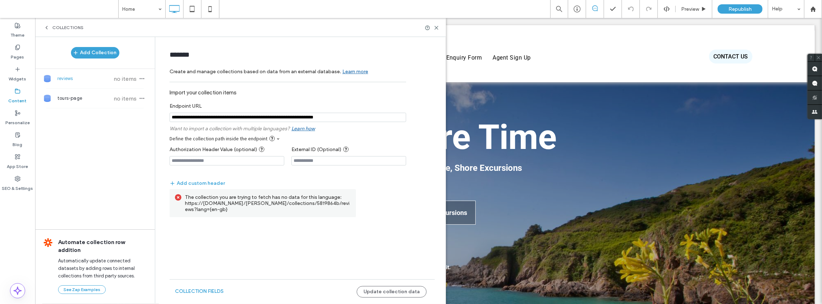
drag, startPoint x: 354, startPoint y: 119, endPoint x: 341, endPoint y: 119, distance: 12.9
click at [341, 119] on input "notEmpty" at bounding box center [288, 117] width 237 height 9
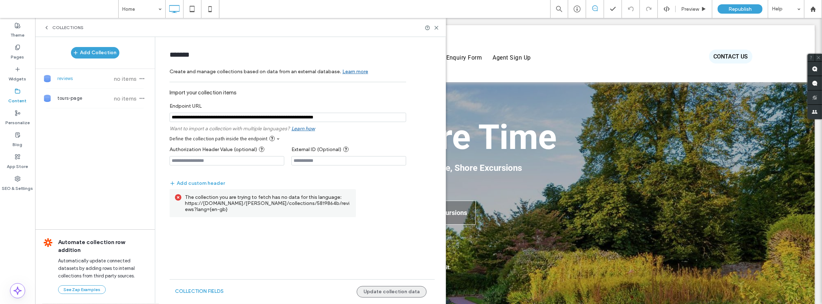
click at [389, 293] on button "Update collection data" at bounding box center [392, 291] width 70 height 11
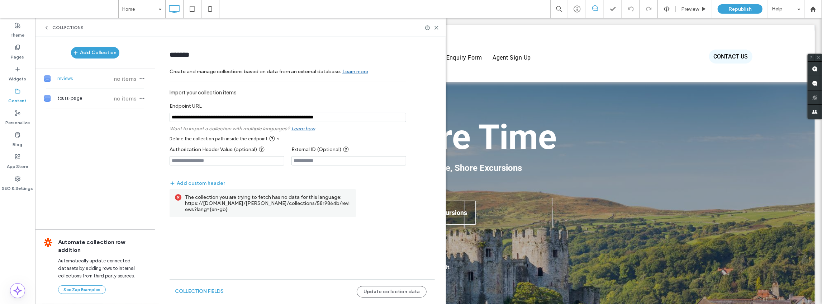
drag, startPoint x: 362, startPoint y: 117, endPoint x: 308, endPoint y: 121, distance: 53.9
click at [308, 121] on input "notEmpty" at bounding box center [288, 117] width 237 height 9
paste input "**********"
click at [402, 292] on button "Update collection data" at bounding box center [392, 291] width 70 height 11
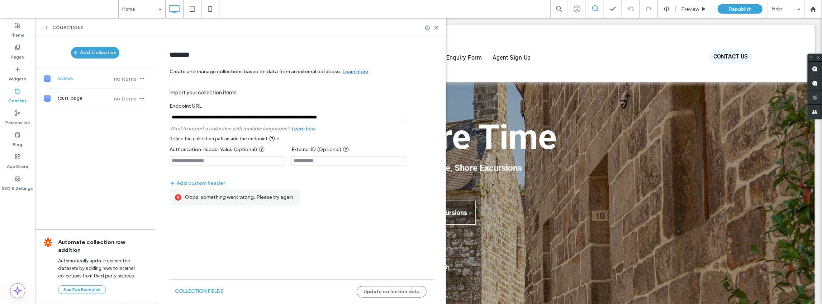
click at [353, 118] on input "notEmpty" at bounding box center [288, 117] width 237 height 9
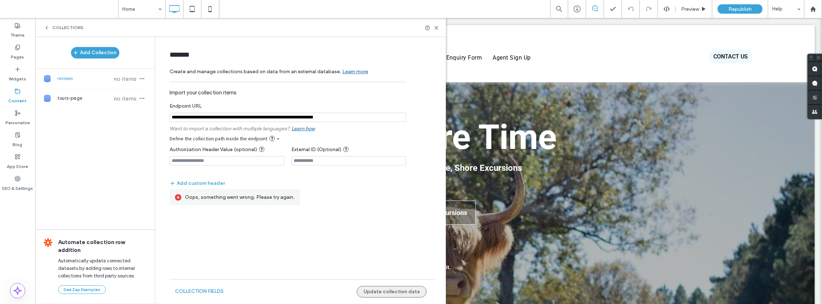
click at [384, 290] on button "Update collection data" at bounding box center [392, 291] width 70 height 11
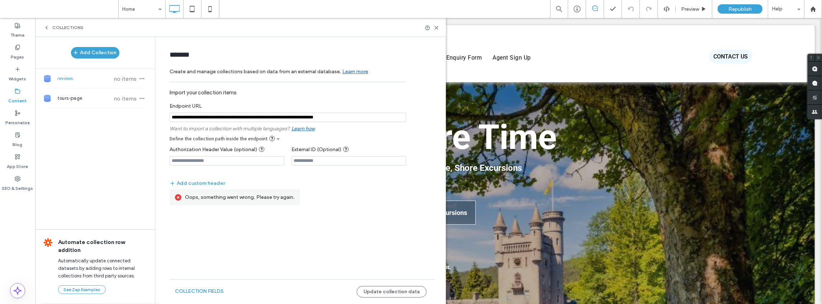
click at [354, 118] on input "notEmpty" at bounding box center [288, 117] width 237 height 9
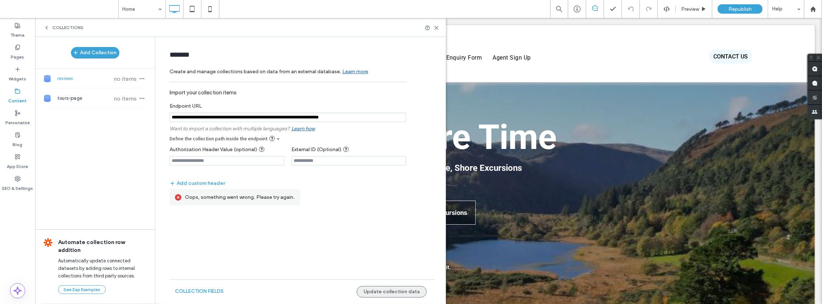
click at [396, 295] on button "Update collection data" at bounding box center [392, 291] width 70 height 11
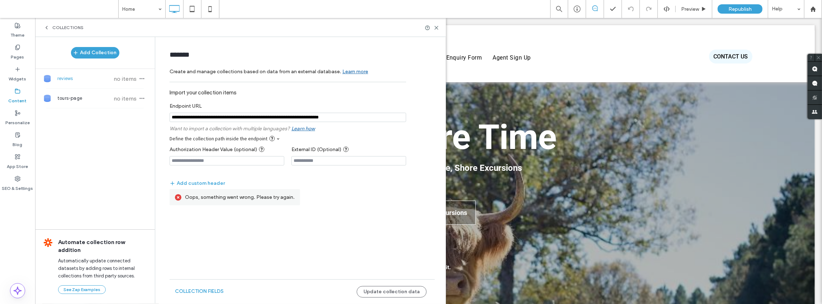
drag, startPoint x: 188, startPoint y: 117, endPoint x: 224, endPoint y: 117, distance: 36.2
click at [224, 117] on input "notEmpty" at bounding box center [288, 117] width 237 height 9
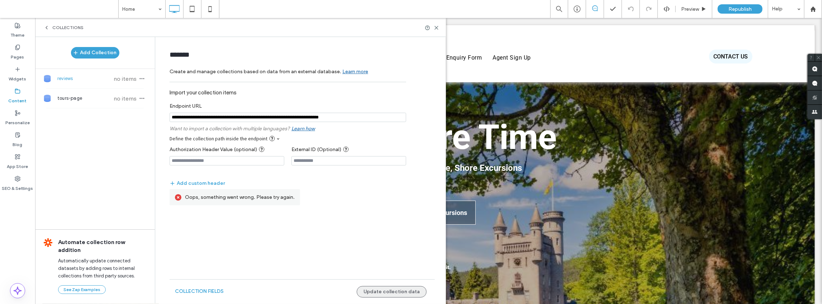
click at [403, 291] on button "Update collection data" at bounding box center [392, 291] width 70 height 11
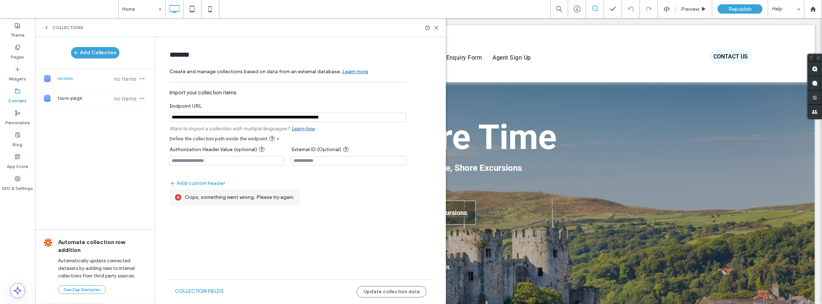
drag, startPoint x: 361, startPoint y: 118, endPoint x: 349, endPoint y: 118, distance: 12.2
click at [349, 118] on input "notEmpty" at bounding box center [288, 117] width 237 height 9
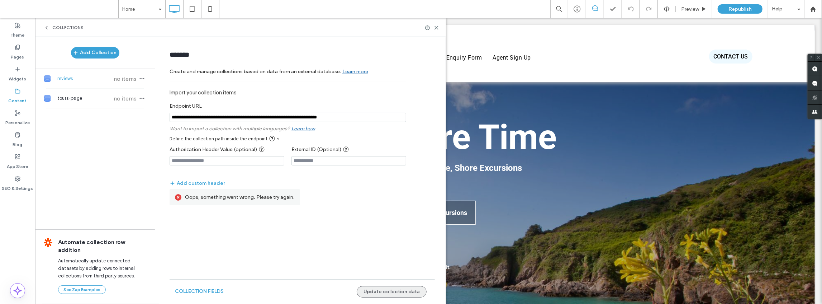
click at [393, 292] on button "Update collection data" at bounding box center [392, 291] width 70 height 11
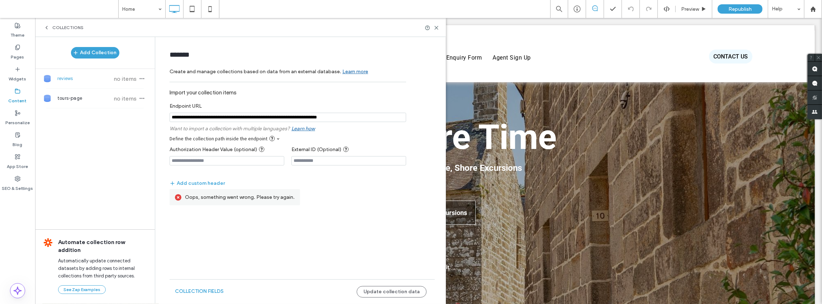
drag, startPoint x: 365, startPoint y: 118, endPoint x: 161, endPoint y: 123, distance: 204.1
click at [161, 123] on form "******* Create and manage collections based on data from an external database. …" at bounding box center [302, 140] width 287 height 192
paste input "**********"
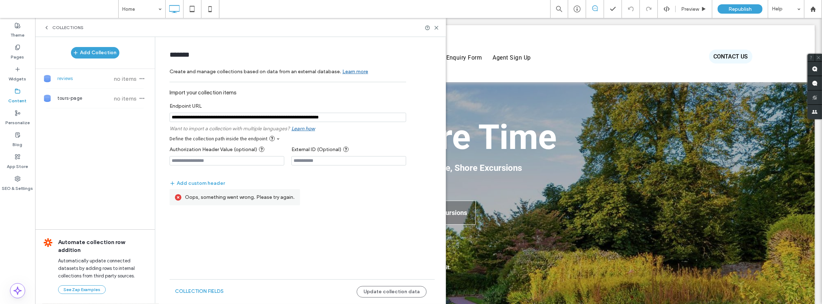
click at [177, 119] on input "notEmpty" at bounding box center [288, 117] width 237 height 9
click at [411, 295] on button "Update collection data" at bounding box center [392, 291] width 70 height 11
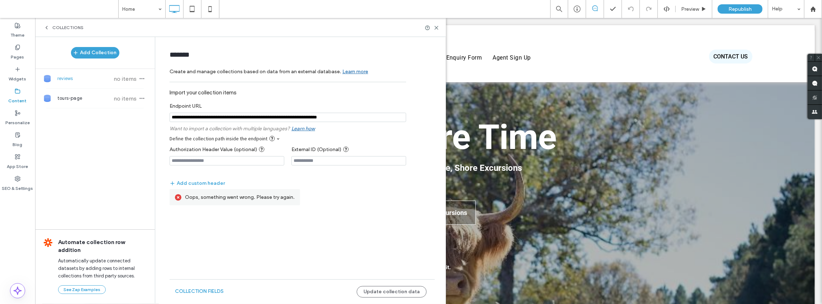
click at [198, 117] on input "notEmpty" at bounding box center [288, 117] width 237 height 9
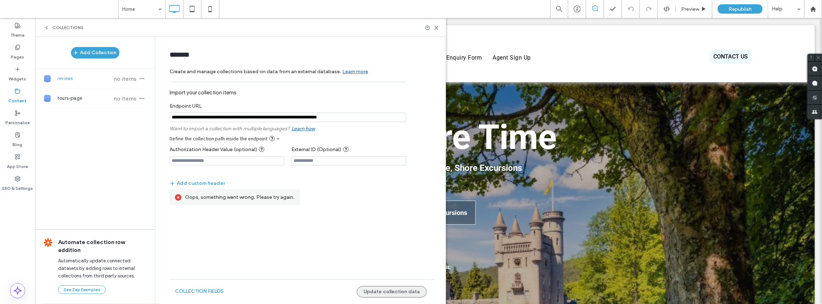
click at [377, 291] on button "Update collection data" at bounding box center [392, 291] width 70 height 11
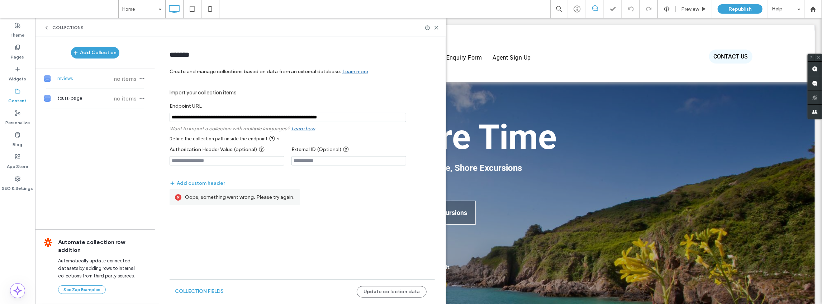
click at [197, 118] on input "notEmpty" at bounding box center [288, 117] width 237 height 9
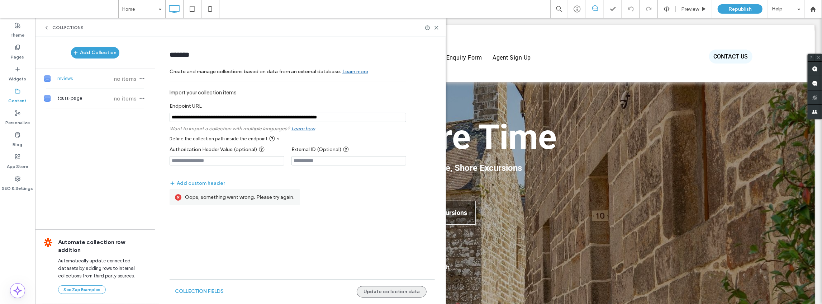
click at [391, 291] on button "Update collection data" at bounding box center [392, 291] width 70 height 11
click at [199, 118] on input "notEmpty" at bounding box center [288, 117] width 237 height 9
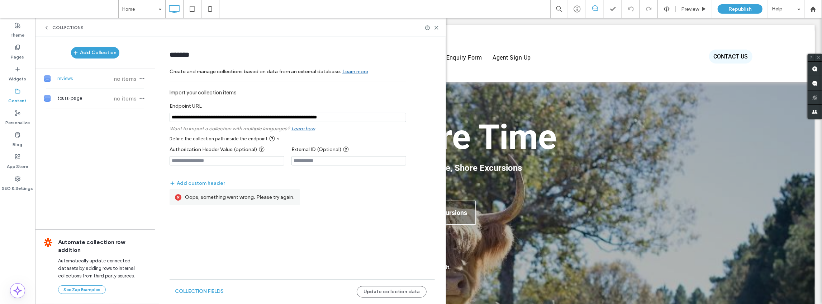
click at [354, 119] on input "notEmpty" at bounding box center [288, 117] width 237 height 9
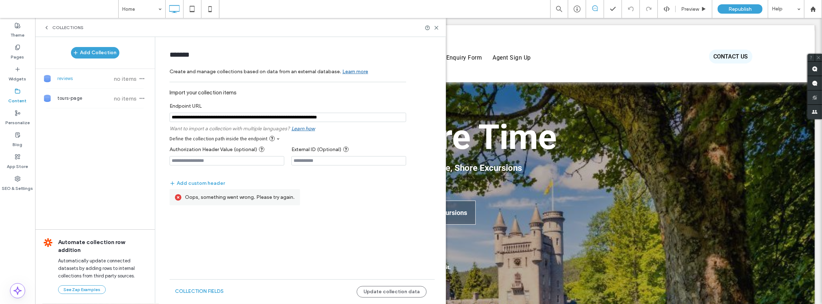
click at [354, 119] on input "notEmpty" at bounding box center [288, 117] width 237 height 9
click at [412, 291] on button "Update collection data" at bounding box center [392, 291] width 70 height 11
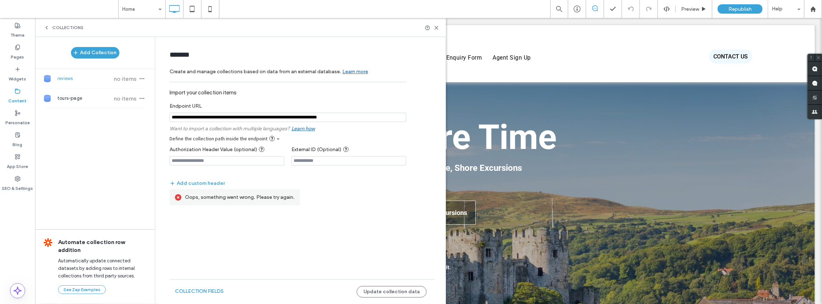
click at [354, 117] on input "notEmpty" at bounding box center [288, 117] width 237 height 9
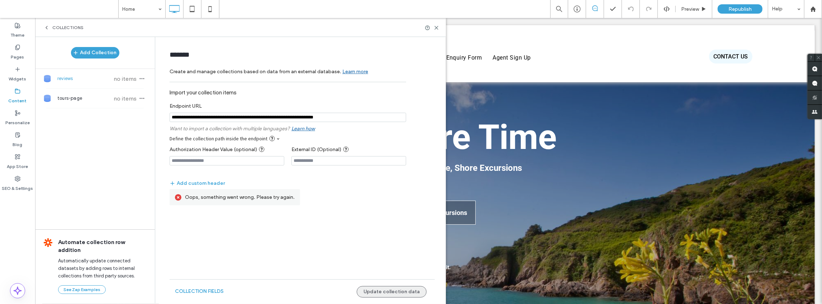
click at [404, 291] on button "Update collection data" at bounding box center [392, 291] width 70 height 11
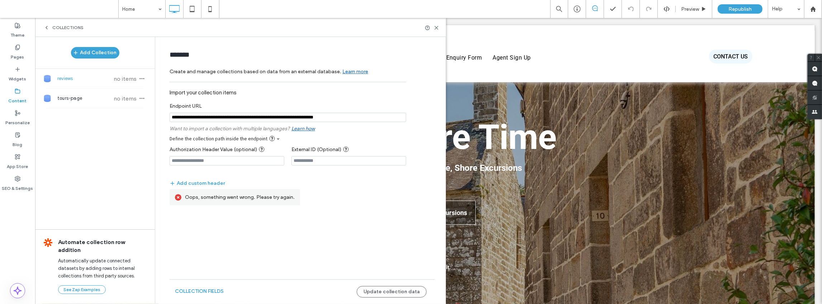
drag, startPoint x: 358, startPoint y: 117, endPoint x: 345, endPoint y: 118, distance: 12.3
click at [345, 118] on input "notEmpty" at bounding box center [288, 117] width 237 height 9
click at [367, 116] on input "notEmpty" at bounding box center [288, 117] width 237 height 9
click at [356, 118] on input "notEmpty" at bounding box center [288, 117] width 237 height 9
click at [349, 118] on input "notEmpty" at bounding box center [288, 117] width 237 height 9
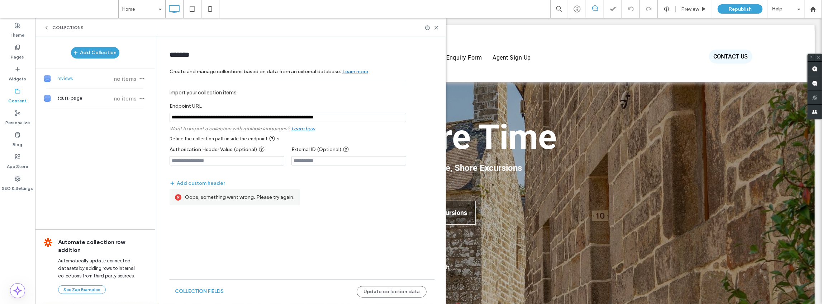
click at [349, 118] on input "notEmpty" at bounding box center [288, 117] width 237 height 9
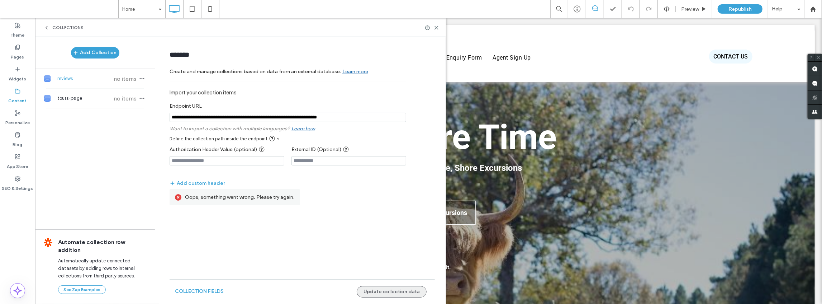
type input "**********"
click at [391, 295] on button "Update collection data" at bounding box center [392, 291] width 70 height 11
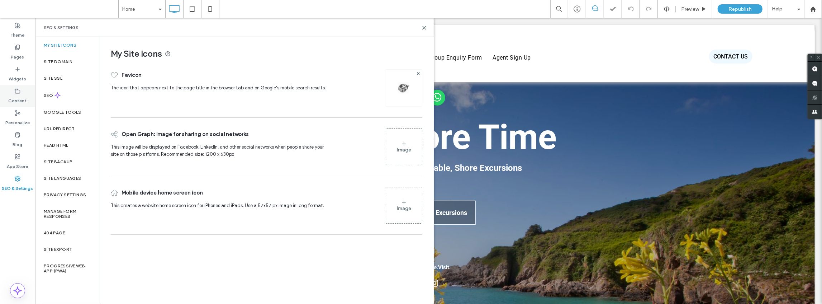
click at [21, 92] on div "Content" at bounding box center [17, 96] width 35 height 22
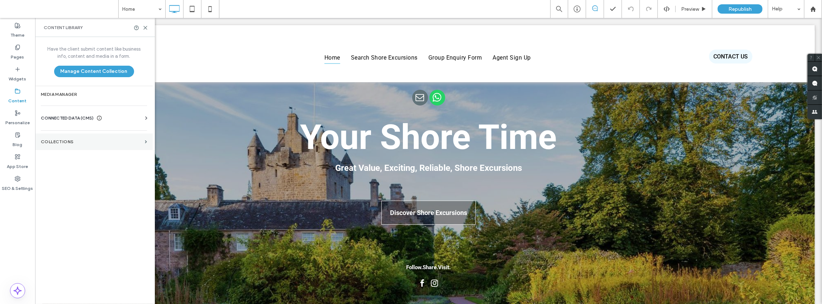
click at [57, 144] on section "Collections" at bounding box center [94, 141] width 118 height 16
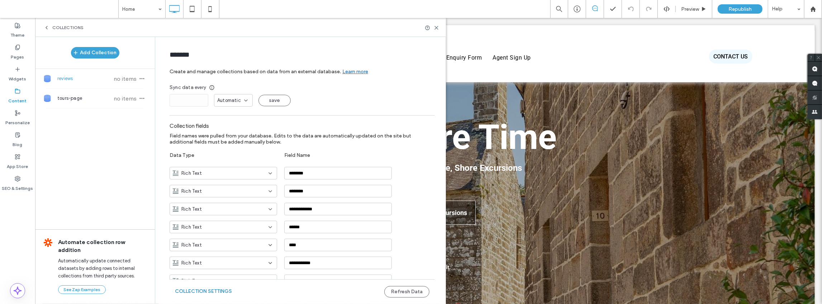
click at [224, 292] on button "Collection Settings" at bounding box center [203, 290] width 57 height 11
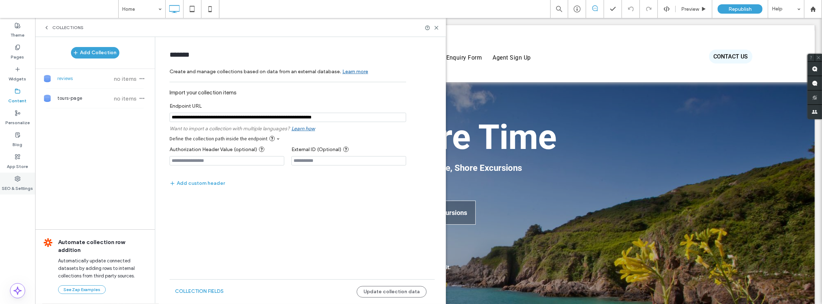
click at [17, 179] on use at bounding box center [17, 178] width 5 height 5
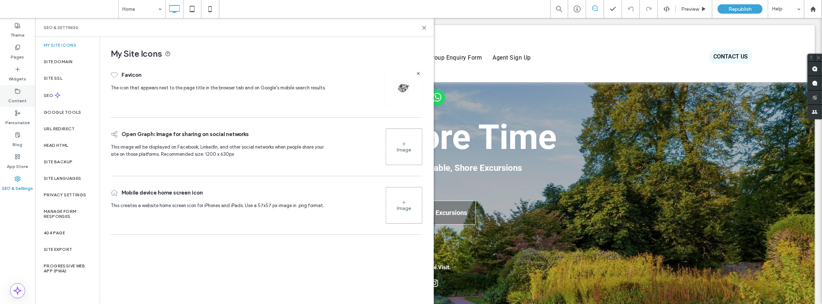
click at [18, 90] on use at bounding box center [17, 91] width 5 height 4
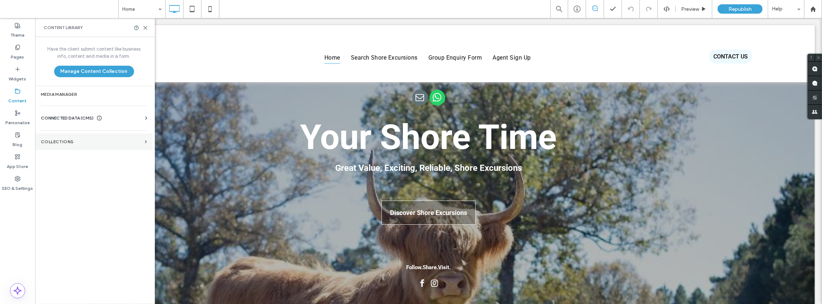
click at [86, 141] on label "Collections" at bounding box center [91, 141] width 101 height 5
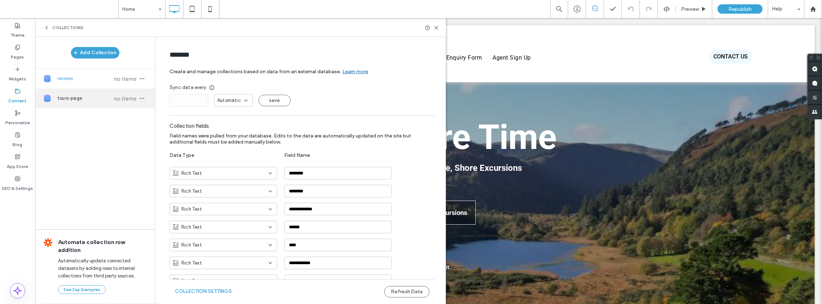
click at [135, 93] on div "tours-page no items" at bounding box center [95, 98] width 120 height 19
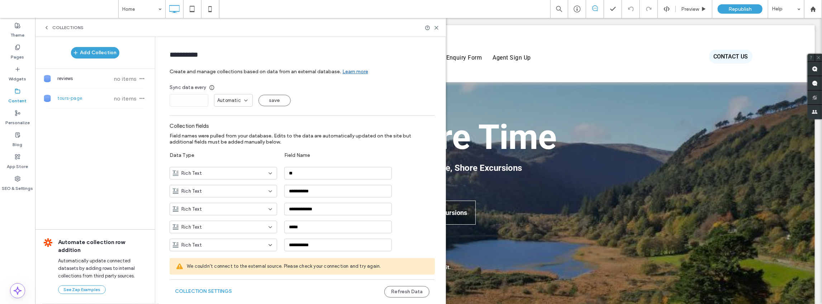
type input "**********"
click at [215, 290] on button "Collection Settings" at bounding box center [203, 290] width 57 height 11
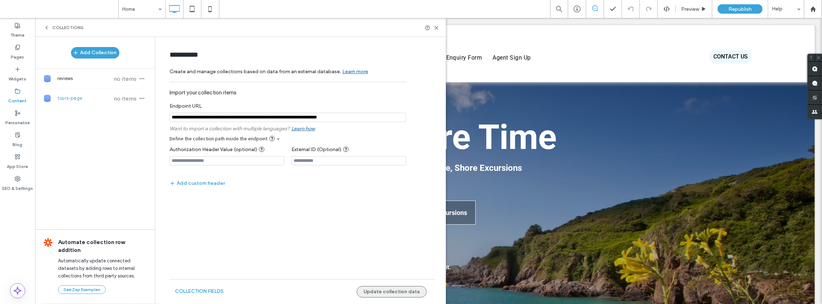
click at [382, 291] on button "Update collection data" at bounding box center [392, 291] width 70 height 11
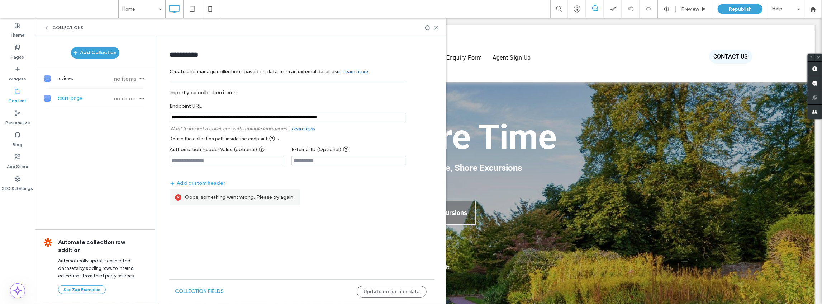
click at [198, 117] on input "notEmpty" at bounding box center [288, 117] width 237 height 9
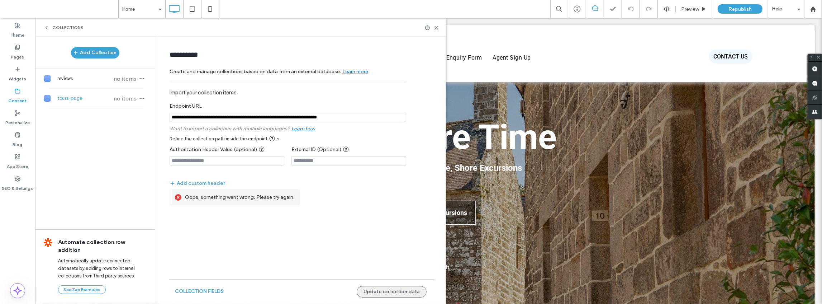
type input "**********"
click at [400, 292] on button "Update collection data" at bounding box center [392, 291] width 70 height 11
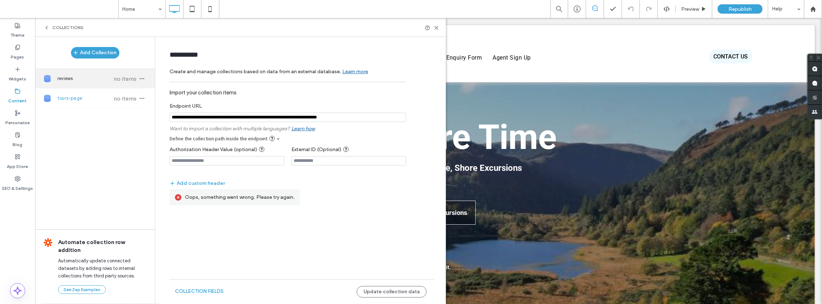
click at [76, 79] on span "reviews" at bounding box center [83, 78] width 53 height 7
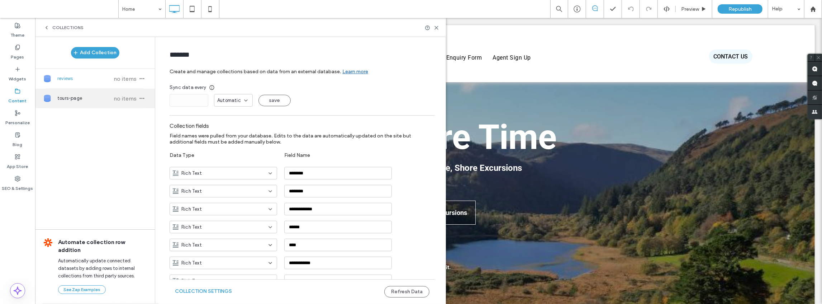
click at [84, 95] on span "tours-page" at bounding box center [83, 98] width 53 height 7
type input "**********"
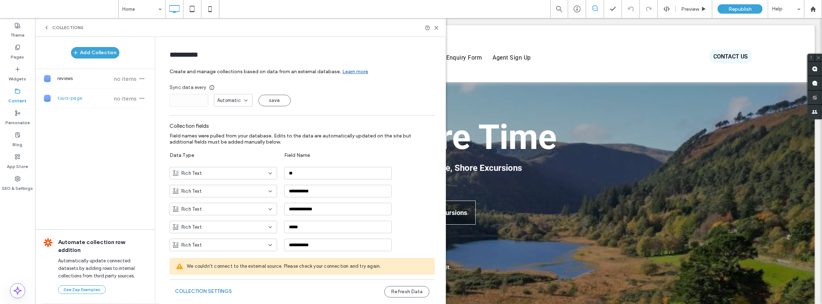
click at [204, 291] on button "Collection Settings" at bounding box center [203, 290] width 57 height 11
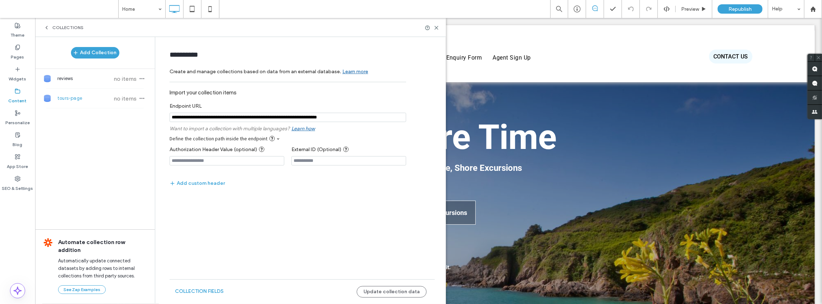
click at [199, 116] on input "notEmpty" at bounding box center [288, 117] width 237 height 9
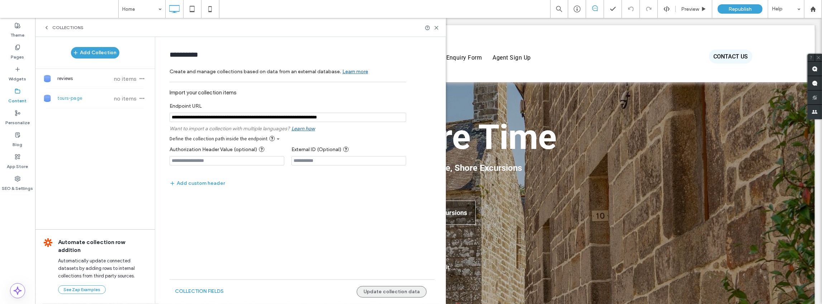
type input "**********"
click at [393, 295] on button "Update collection data" at bounding box center [392, 291] width 70 height 11
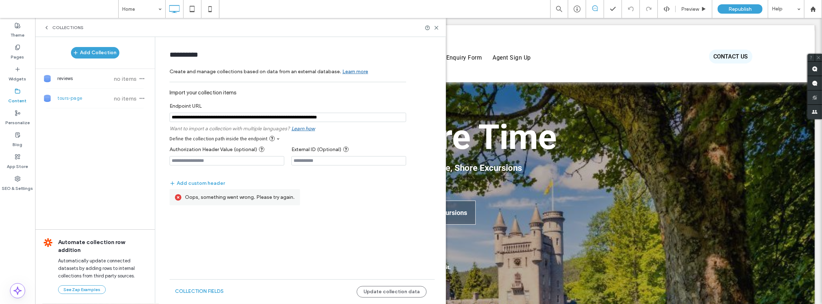
click at [387, 117] on input "notEmpty" at bounding box center [288, 117] width 237 height 9
click at [170, 229] on input "******" at bounding box center [179, 232] width 18 height 7
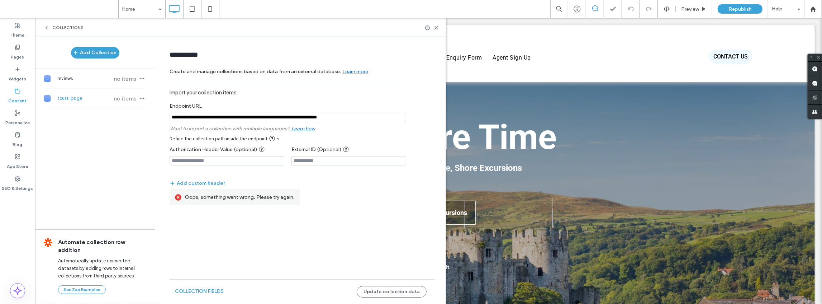
click at [103, 203] on div "Add Collection reviews no items tours-page no items Automate collection row add…" at bounding box center [95, 169] width 120 height 265
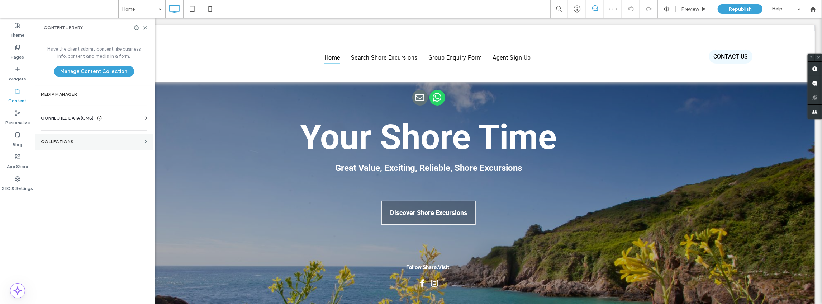
click at [68, 141] on label "Collections" at bounding box center [91, 141] width 101 height 5
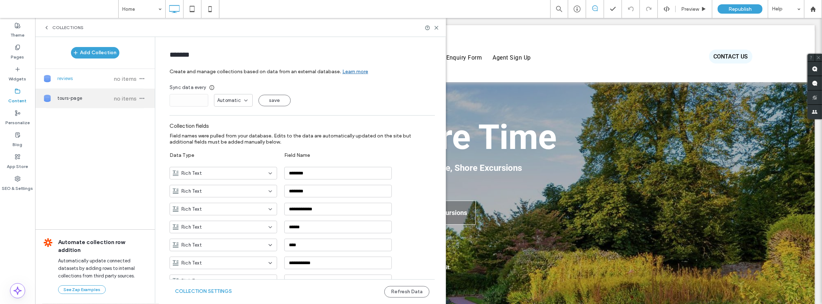
click at [124, 96] on span "no items" at bounding box center [125, 98] width 25 height 7
type input "**********"
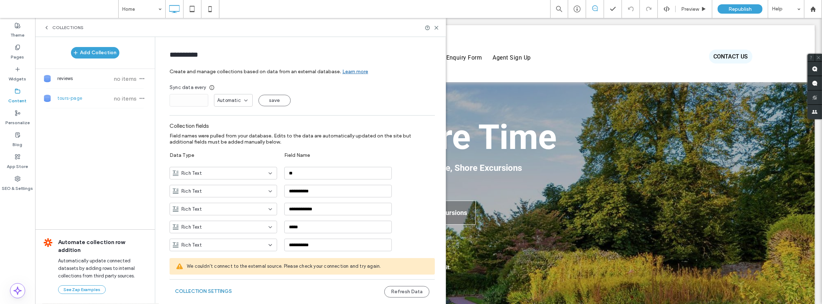
click at [217, 293] on button "Collection Settings" at bounding box center [203, 290] width 57 height 11
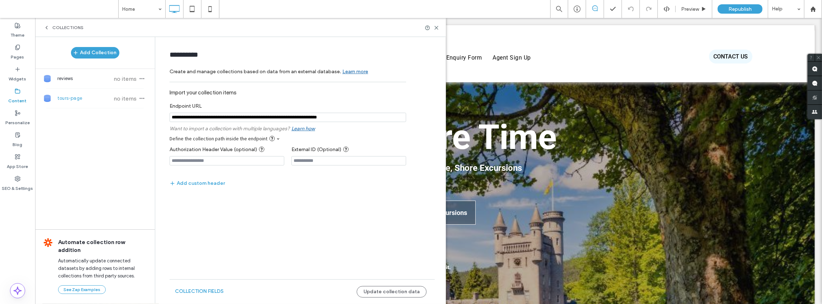
click at [107, 160] on div "Add Collection reviews no items tours-page no items Automate collection row add…" at bounding box center [95, 169] width 120 height 265
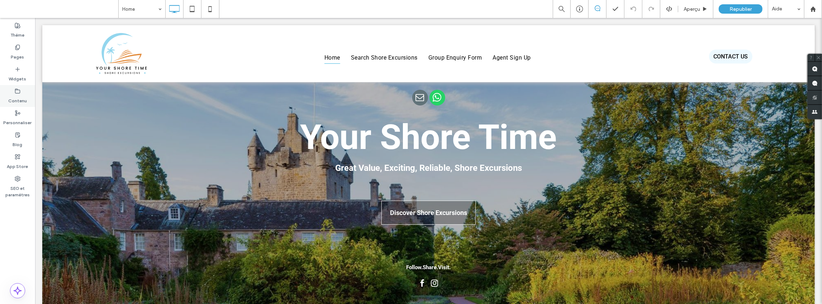
drag, startPoint x: 0, startPoint y: 0, endPoint x: 15, endPoint y: 91, distance: 92.0
click at [15, 91] on use at bounding box center [17, 91] width 5 height 4
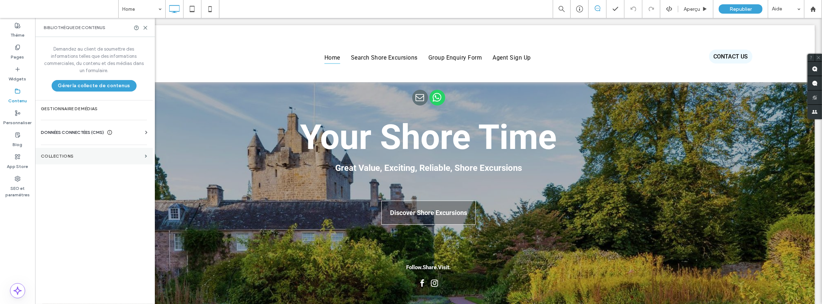
click at [60, 155] on label "COLLECTIONS" at bounding box center [91, 155] width 101 height 5
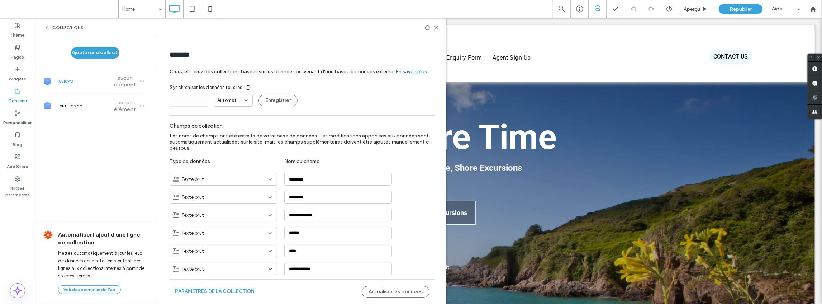
drag, startPoint x: 120, startPoint y: 103, endPoint x: 85, endPoint y: 157, distance: 64.0
click at [85, 157] on div "Ajouter une collection reviews aucun élément tours-page aucun élément Automatis…" at bounding box center [95, 169] width 120 height 265
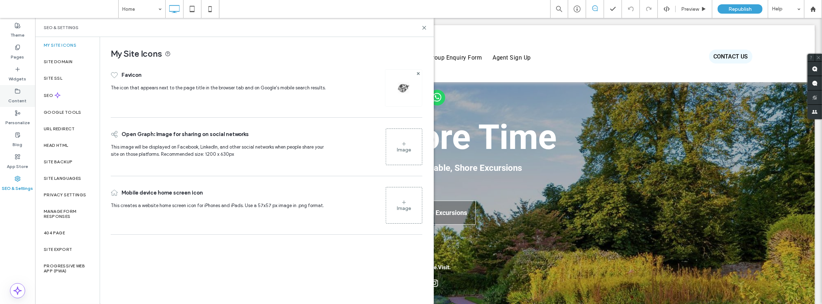
click at [16, 92] on icon at bounding box center [18, 91] width 6 height 6
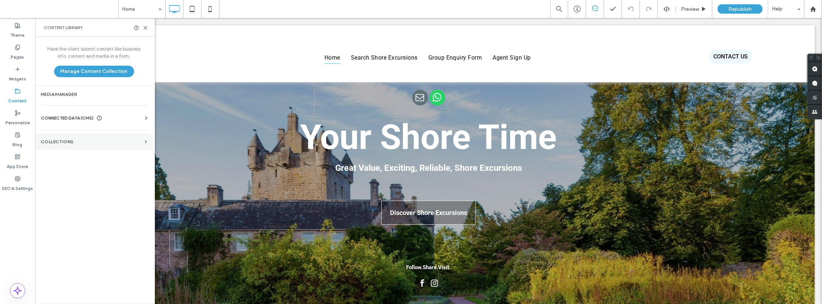
click at [62, 140] on label "Collections" at bounding box center [91, 141] width 101 height 5
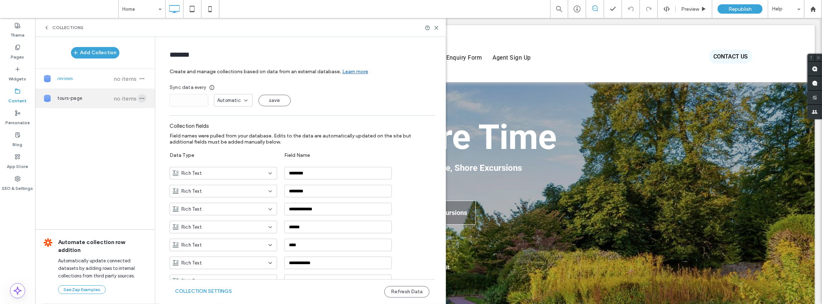
click at [140, 98] on use "button" at bounding box center [142, 98] width 5 height 1
type input "**********"
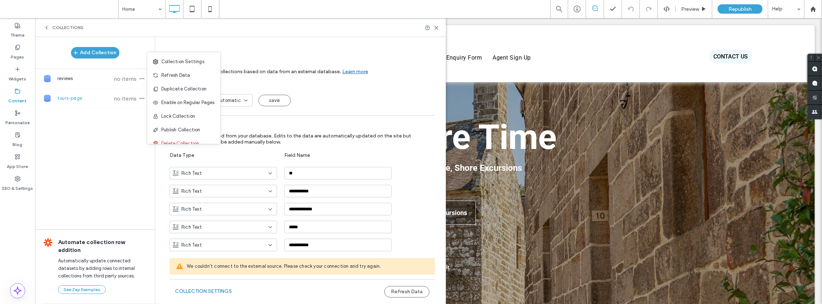
click at [200, 291] on button "Collection Settings" at bounding box center [203, 290] width 57 height 11
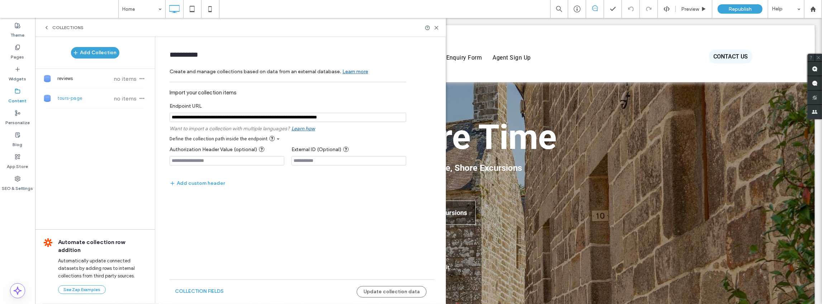
click at [352, 117] on input "notEmpty" at bounding box center [288, 117] width 237 height 9
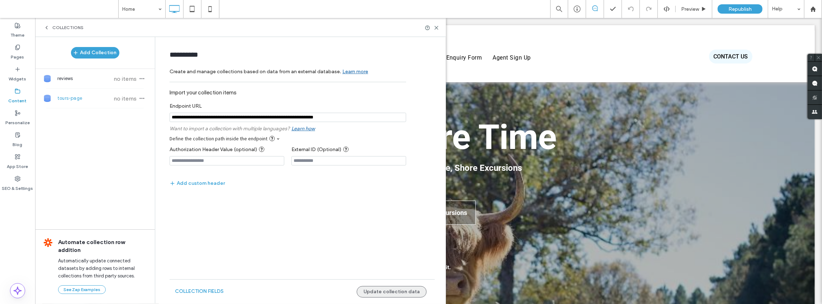
click at [382, 293] on button "Update collection data" at bounding box center [392, 291] width 70 height 11
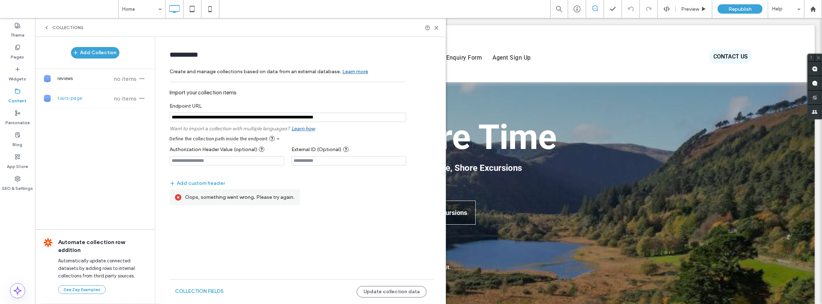
click at [198, 118] on input "notEmpty" at bounding box center [288, 117] width 237 height 9
type input "**********"
click at [378, 291] on button "Update collection data" at bounding box center [392, 291] width 70 height 11
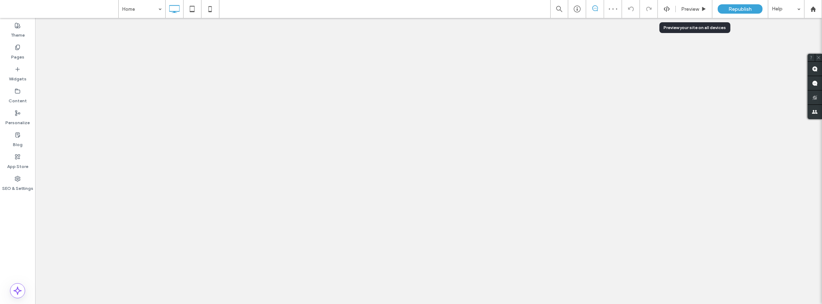
click at [687, 9] on span "Preview" at bounding box center [690, 9] width 18 height 6
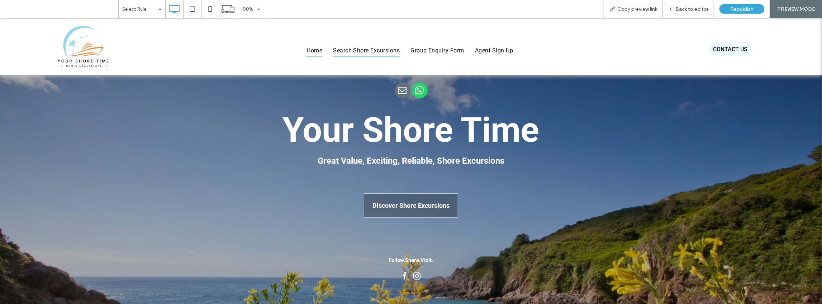
click at [353, 50] on span "Search Shore Excursions" at bounding box center [366, 50] width 67 height 12
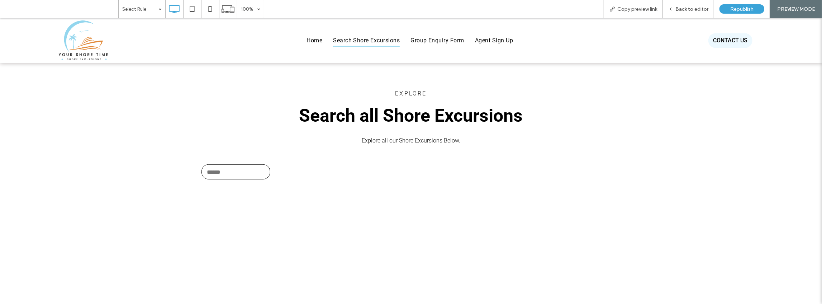
scroll to position [502, 0]
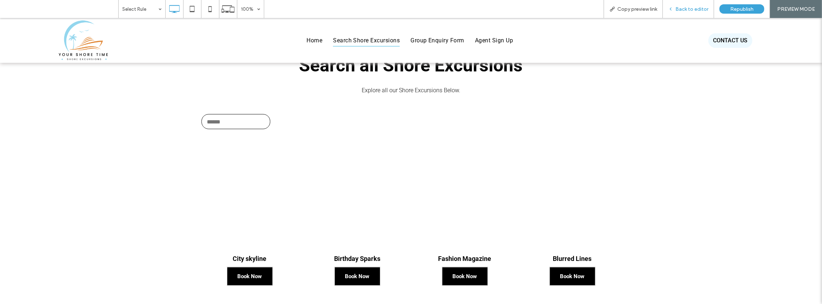
click at [701, 8] on span "Back to editor" at bounding box center [692, 9] width 33 height 6
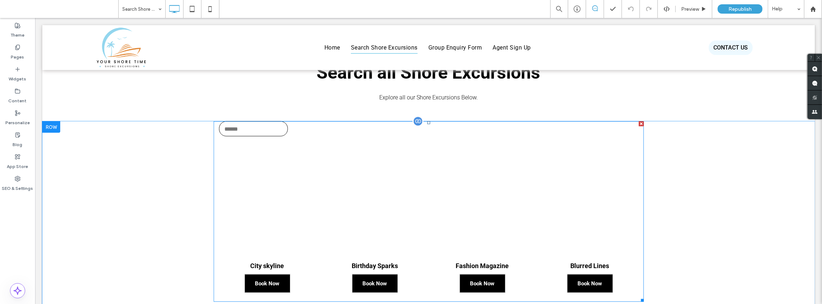
click at [293, 138] on span at bounding box center [428, 211] width 430 height 180
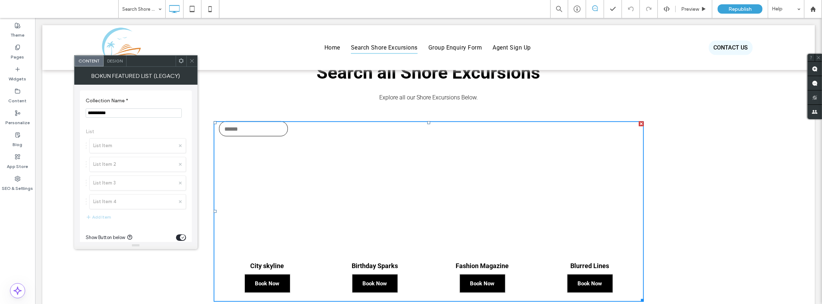
scroll to position [125, 0]
click at [182, 62] on use at bounding box center [181, 60] width 5 height 5
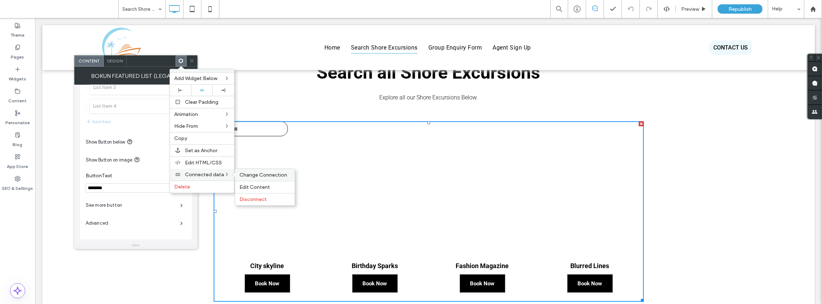
click at [259, 175] on span "Change Connection" at bounding box center [264, 175] width 48 height 6
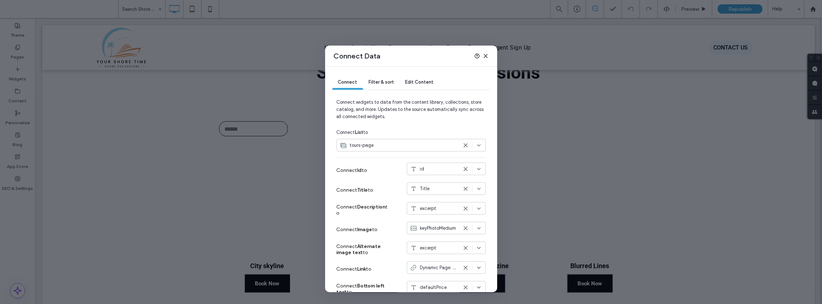
click at [477, 144] on icon at bounding box center [479, 145] width 6 height 6
click at [467, 123] on span "Connect widgets to data from the content library, collections, store catalog, a…" at bounding box center [411, 112] width 149 height 27
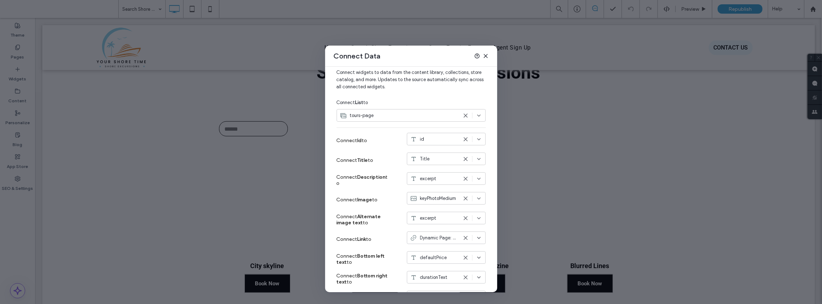
scroll to position [75, 0]
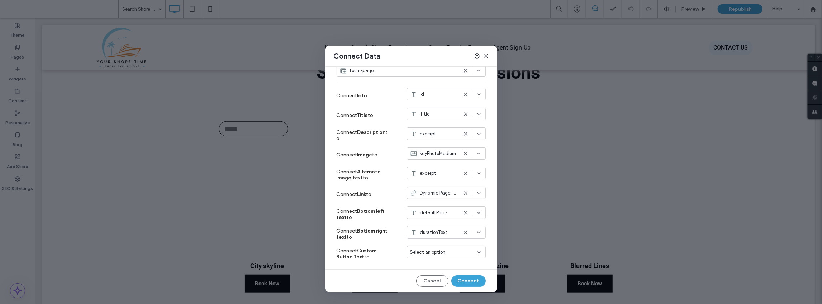
click at [476, 152] on icon at bounding box center [479, 154] width 6 height 6
click at [454, 164] on div "keyPhoto" at bounding box center [443, 165] width 79 height 13
click at [476, 153] on icon at bounding box center [479, 154] width 6 height 6
click at [458, 177] on div "keyPhotoSmall" at bounding box center [443, 178] width 79 height 13
click at [486, 55] on icon at bounding box center [486, 56] width 6 height 6
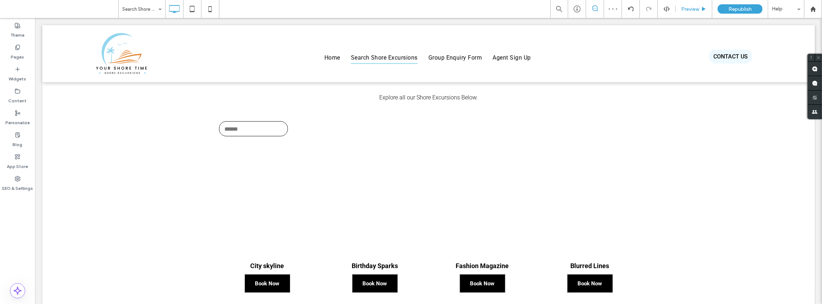
click at [680, 9] on div "Preview" at bounding box center [694, 9] width 36 height 6
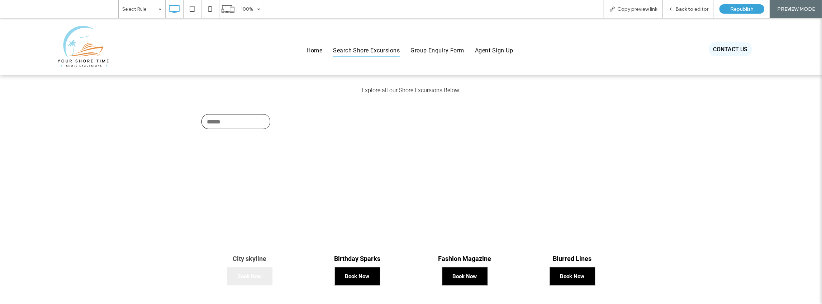
click at [256, 269] on span "Book Now" at bounding box center [250, 276] width 24 height 18
click at [255, 280] on span "Book Now" at bounding box center [250, 276] width 24 height 18
click at [689, 6] on span "Back to editor" at bounding box center [692, 9] width 33 height 6
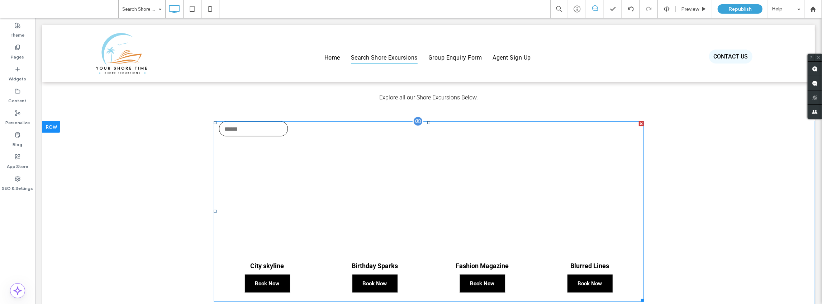
click at [311, 197] on span at bounding box center [428, 211] width 430 height 180
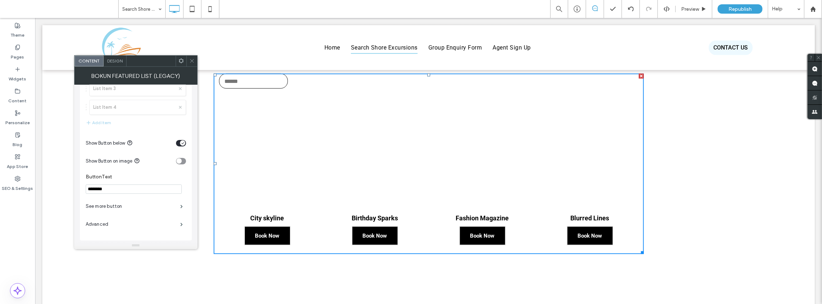
scroll to position [125, 0]
click at [97, 223] on label "Advanced" at bounding box center [133, 223] width 95 height 14
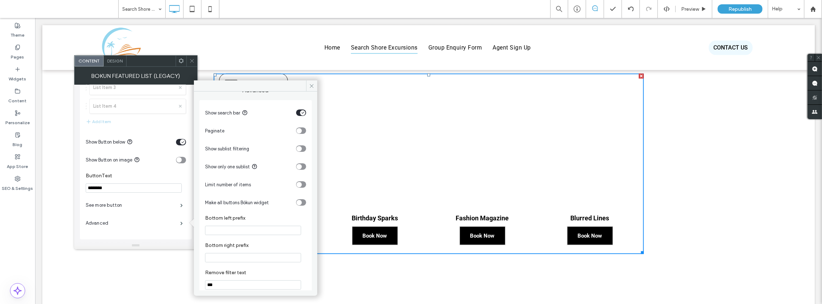
scroll to position [23, 0]
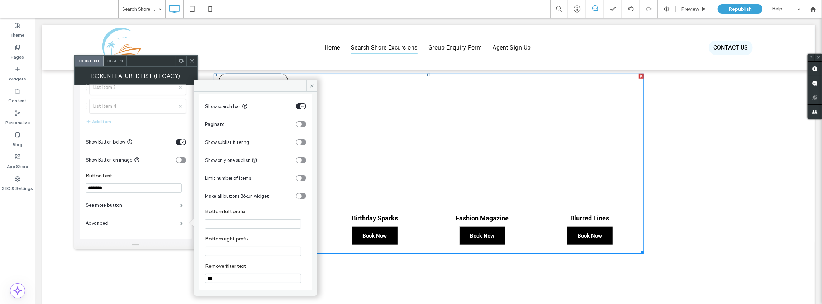
click at [181, 59] on icon at bounding box center [181, 60] width 5 height 5
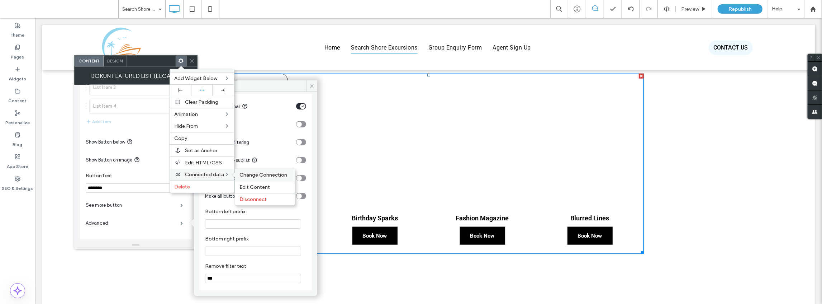
click at [265, 173] on span "Change Connection" at bounding box center [264, 175] width 48 height 6
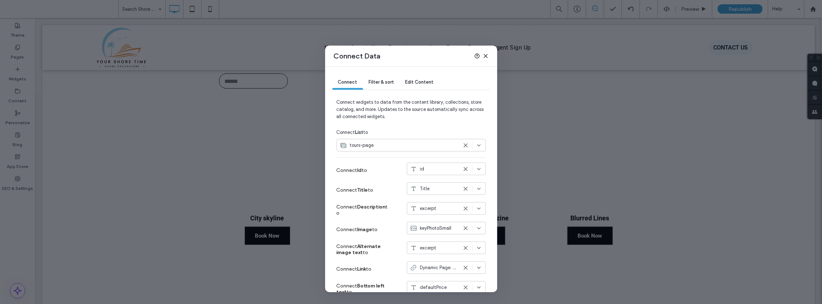
click at [478, 145] on use at bounding box center [479, 145] width 3 height 1
click at [366, 172] on span "tours-page" at bounding box center [365, 169] width 24 height 7
click at [488, 55] on icon at bounding box center [486, 56] width 6 height 6
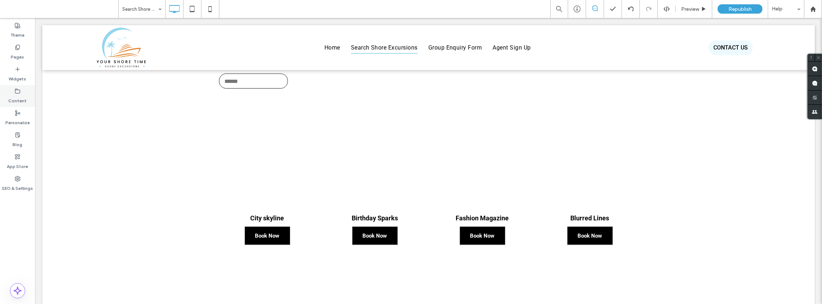
click at [18, 94] on label "Content" at bounding box center [18, 99] width 18 height 10
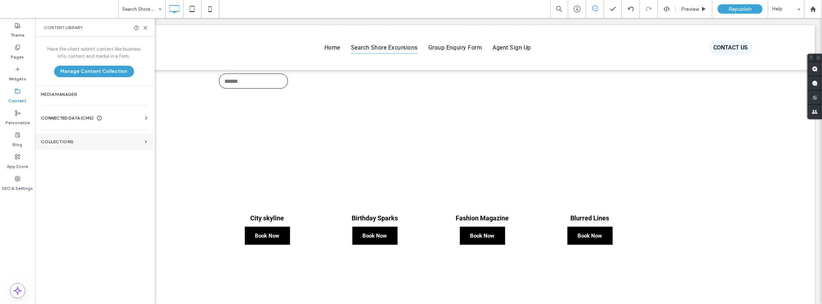
click at [72, 138] on section "Collections" at bounding box center [94, 141] width 118 height 16
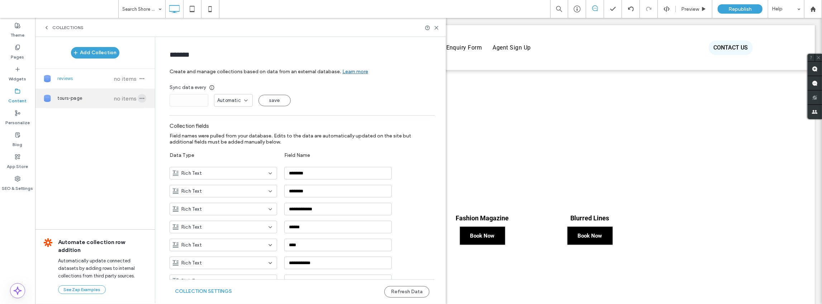
click at [139, 100] on icon "button" at bounding box center [142, 98] width 6 height 6
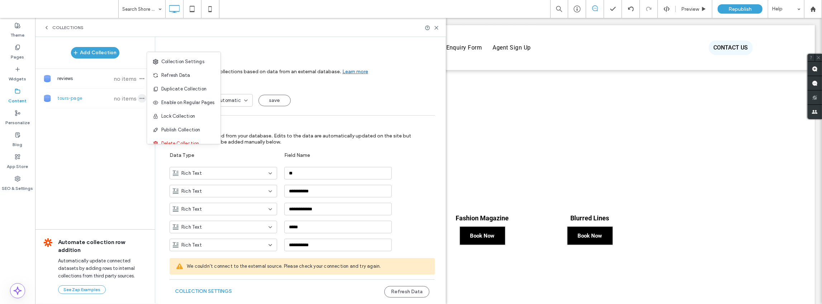
type input "**********"
click at [203, 290] on button "Collection Settings" at bounding box center [203, 290] width 57 height 11
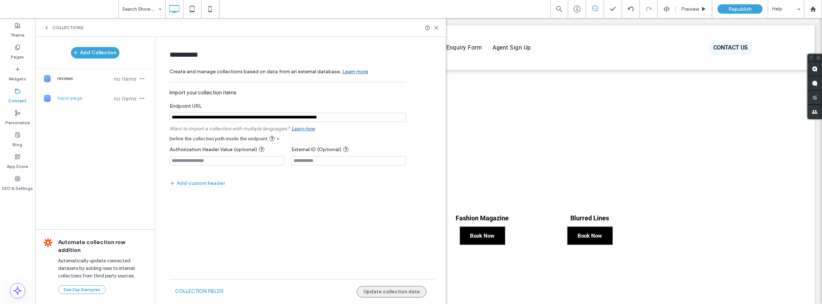
click at [395, 293] on button "Update collection data" at bounding box center [392, 291] width 70 height 11
drag, startPoint x: 369, startPoint y: 117, endPoint x: 144, endPoint y: 119, distance: 225.2
click at [144, 119] on div "**********" at bounding box center [240, 170] width 411 height 266
paste input "**********"
drag, startPoint x: 379, startPoint y: 115, endPoint x: 111, endPoint y: 108, distance: 267.6
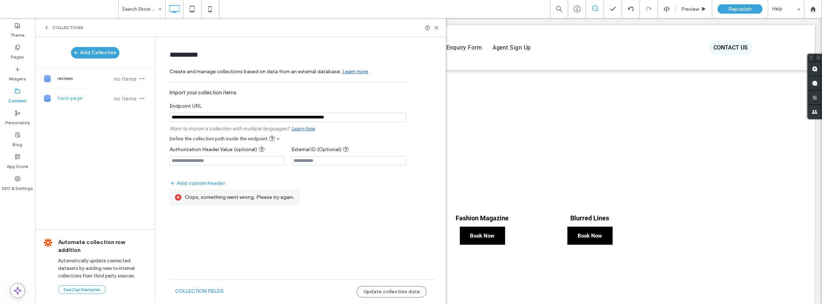
click at [111, 108] on div "**********" at bounding box center [240, 170] width 411 height 266
paste input "**********"
click at [380, 288] on button "Update collection data" at bounding box center [392, 291] width 70 height 11
drag, startPoint x: 367, startPoint y: 118, endPoint x: 170, endPoint y: 120, distance: 196.5
click at [170, 120] on input "notEmpty" at bounding box center [288, 117] width 237 height 9
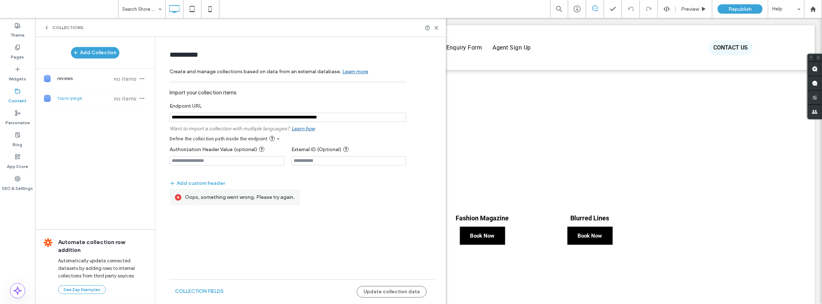
paste input "**********"
type input "**********"
click at [384, 291] on button "Update collection data" at bounding box center [392, 291] width 70 height 11
click at [107, 182] on div "Add Collection reviews no items tours-page no items Automate collection row add…" at bounding box center [95, 169] width 120 height 265
click at [437, 27] on use at bounding box center [436, 27] width 3 height 3
